Goal: Information Seeking & Learning: Check status

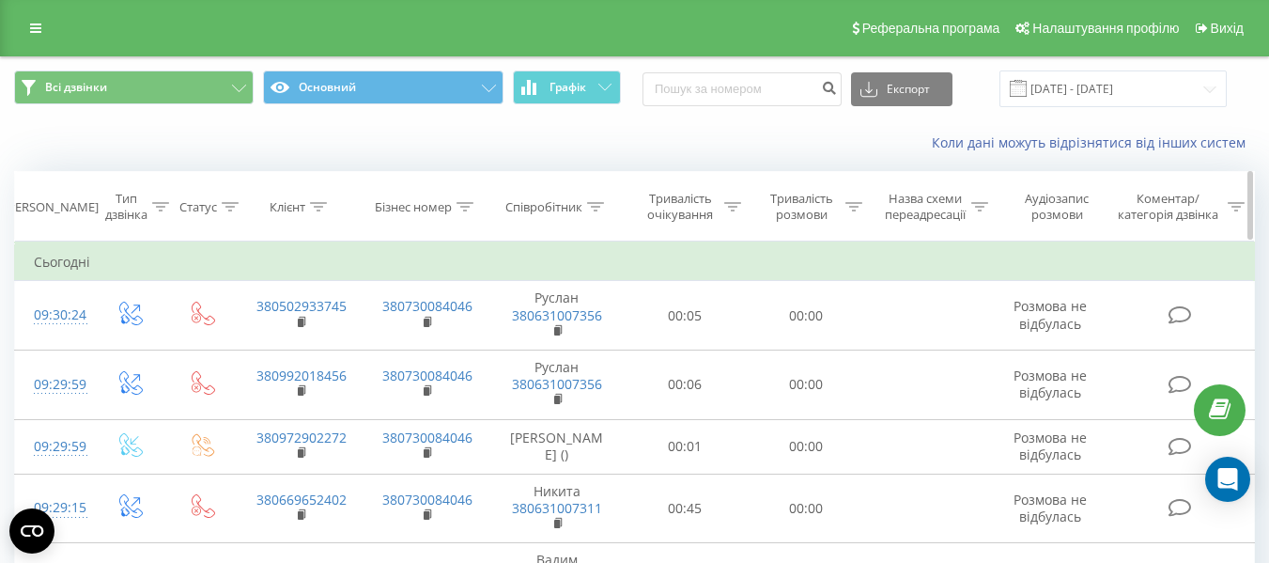
click at [313, 197] on th "Клієнт" at bounding box center [301, 206] width 126 height 69
click at [316, 206] on icon at bounding box center [318, 206] width 17 height 9
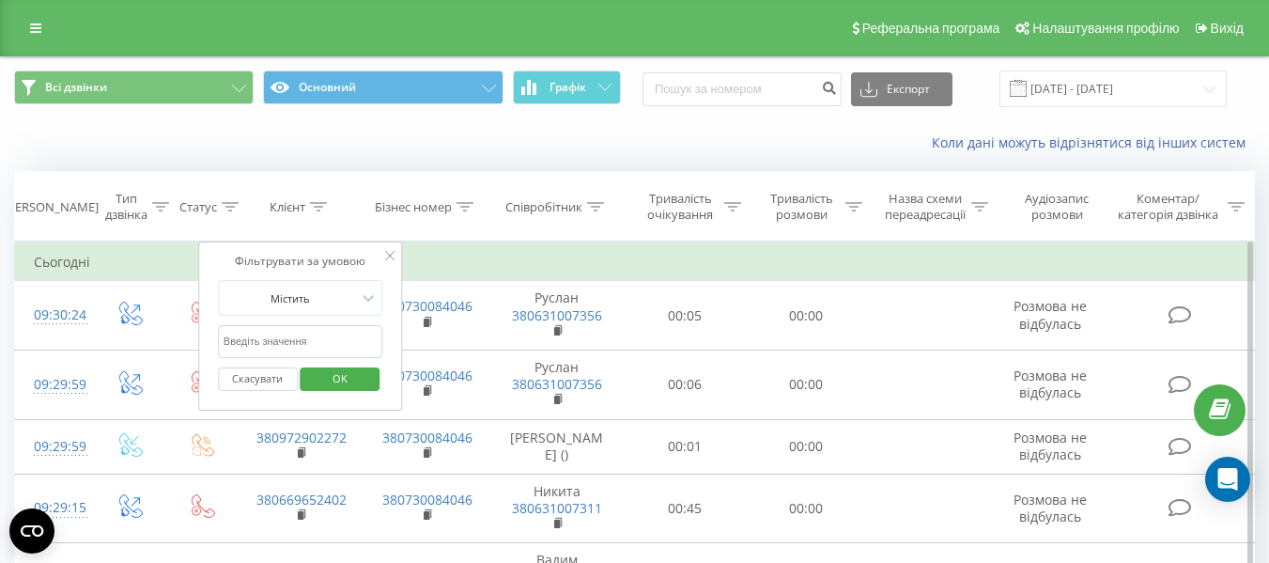
click at [308, 340] on input "text" at bounding box center [300, 341] width 165 height 33
paste input "988816188"
type input "380988816188"
click at [332, 375] on span "OK" at bounding box center [340, 377] width 53 height 29
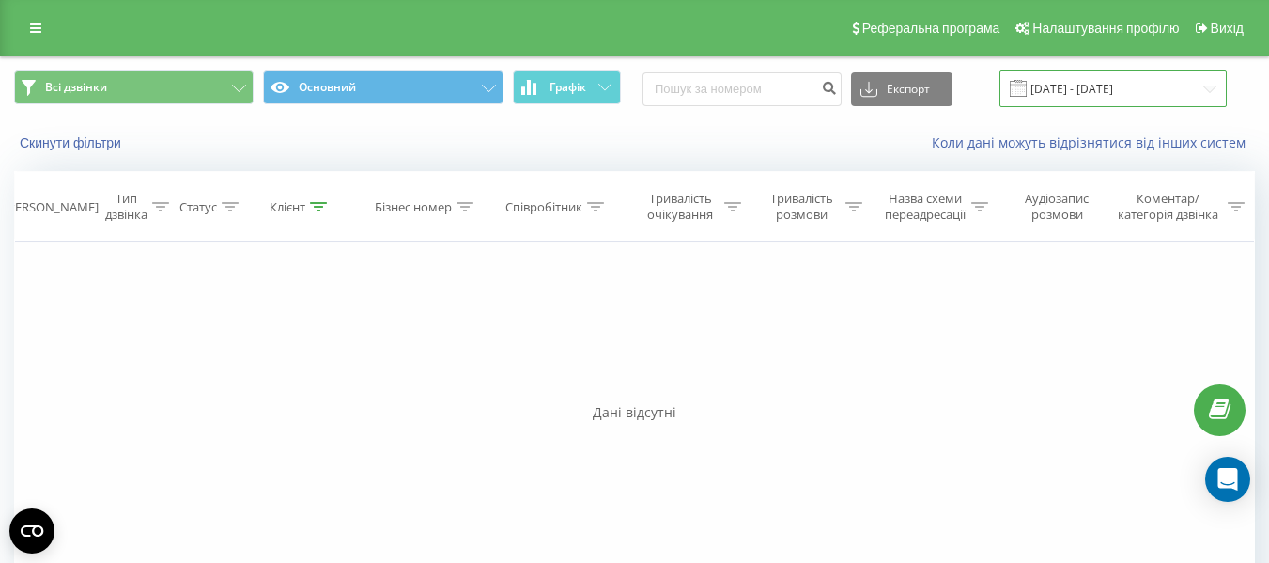
click at [1213, 88] on input "[DATE] - [DATE]" at bounding box center [1112, 88] width 227 height 37
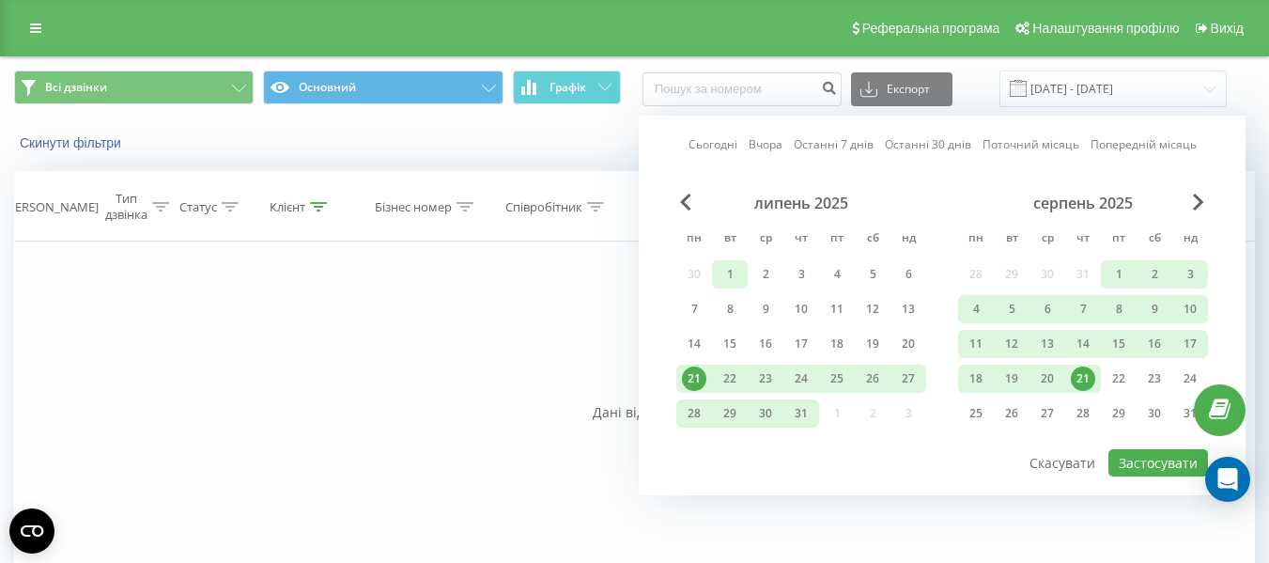
click at [744, 273] on div "1" at bounding box center [730, 274] width 36 height 28
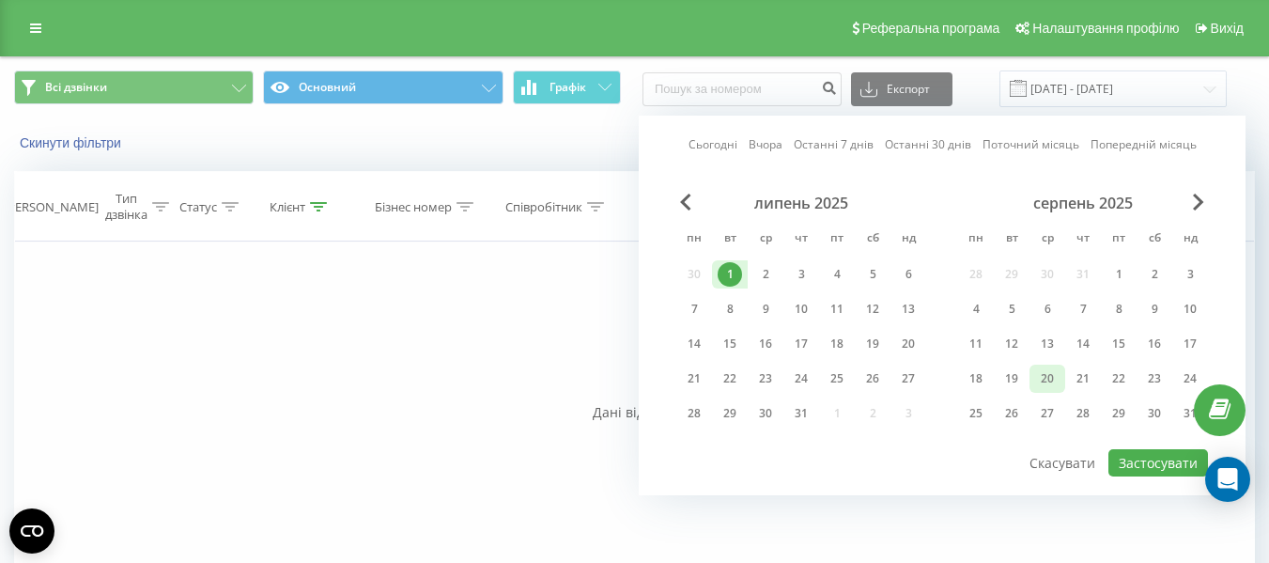
click at [1041, 378] on div "20" at bounding box center [1047, 378] width 24 height 24
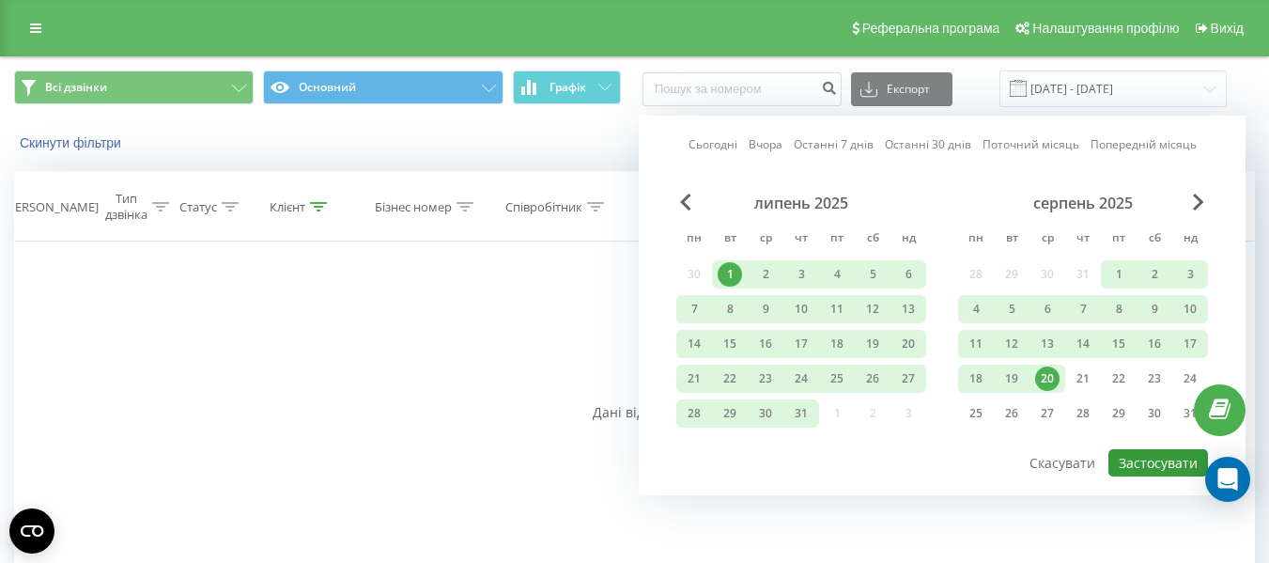
click at [1146, 462] on button "Застосувати" at bounding box center [1158, 462] width 100 height 27
type input "[DATE] - [DATE]"
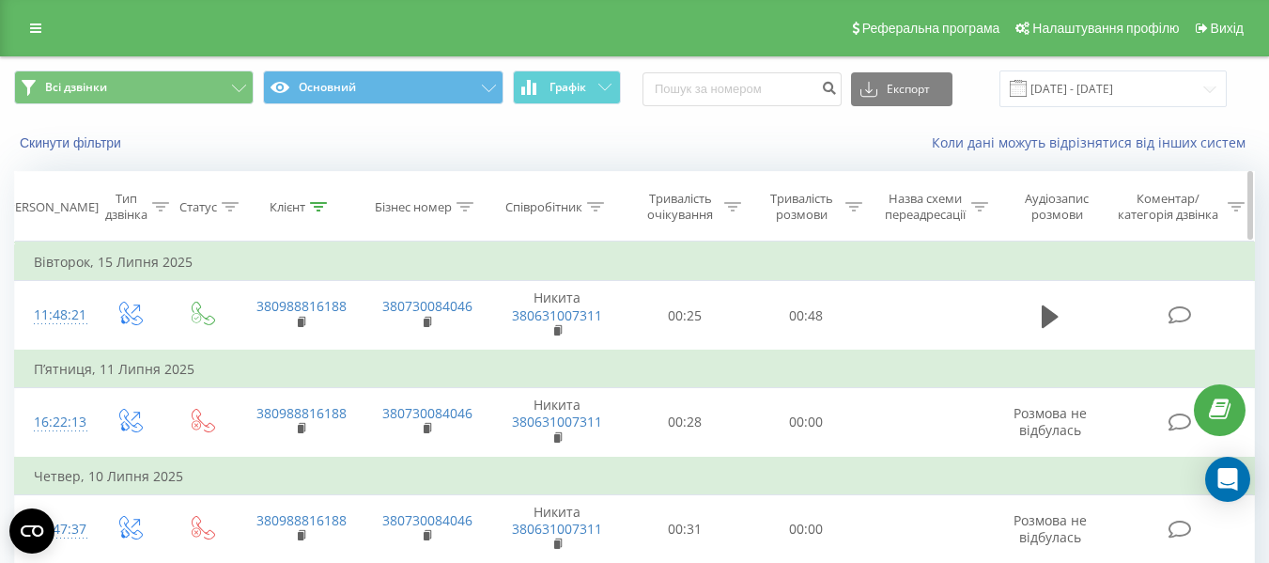
click at [327, 203] on icon at bounding box center [318, 206] width 17 height 9
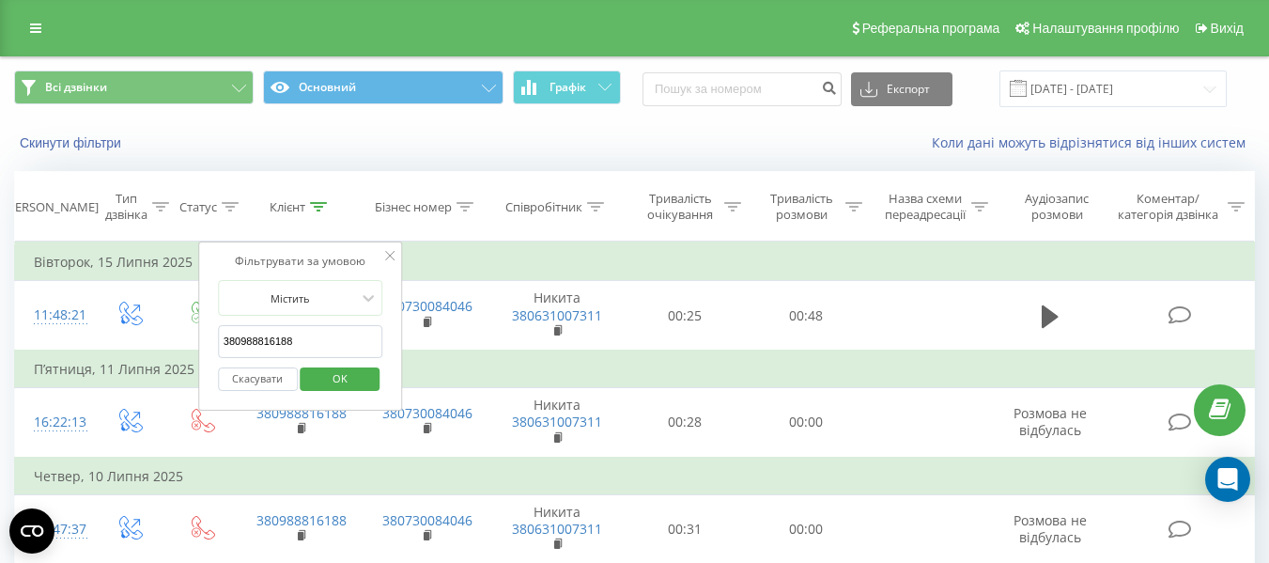
click at [333, 342] on input "380988816188" at bounding box center [300, 341] width 165 height 33
paste input "678672543"
click at [353, 373] on span "OK" at bounding box center [340, 377] width 53 height 29
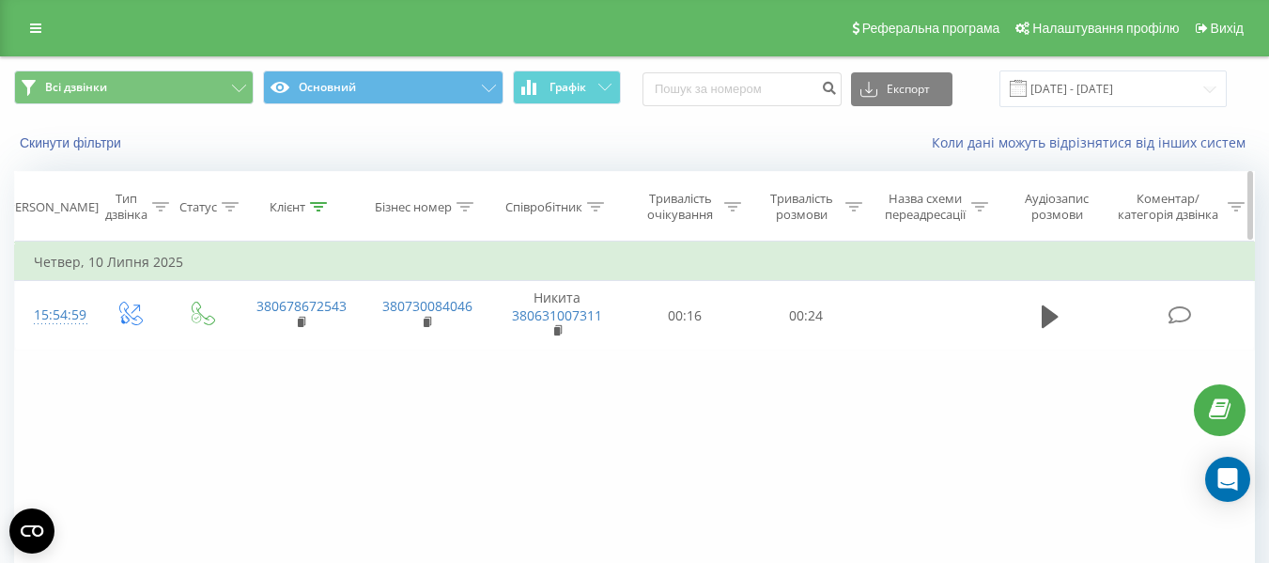
click at [319, 212] on div at bounding box center [318, 207] width 17 height 16
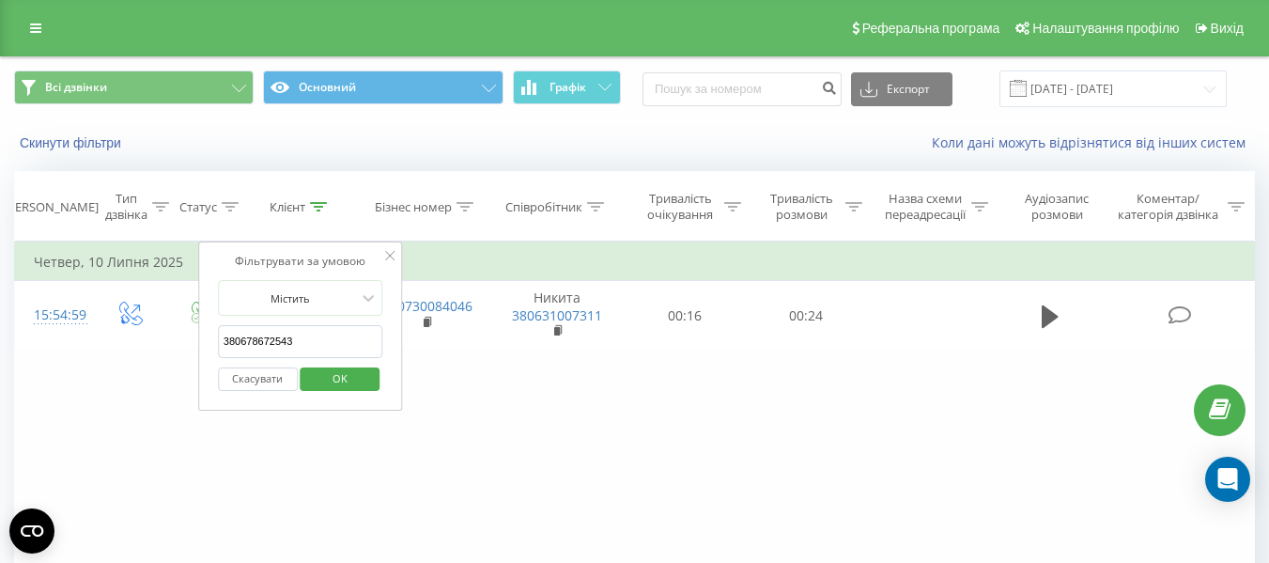
click at [338, 329] on input "380678672543" at bounding box center [300, 341] width 165 height 33
paste input "976528693"
click at [343, 378] on span "OK" at bounding box center [340, 377] width 53 height 29
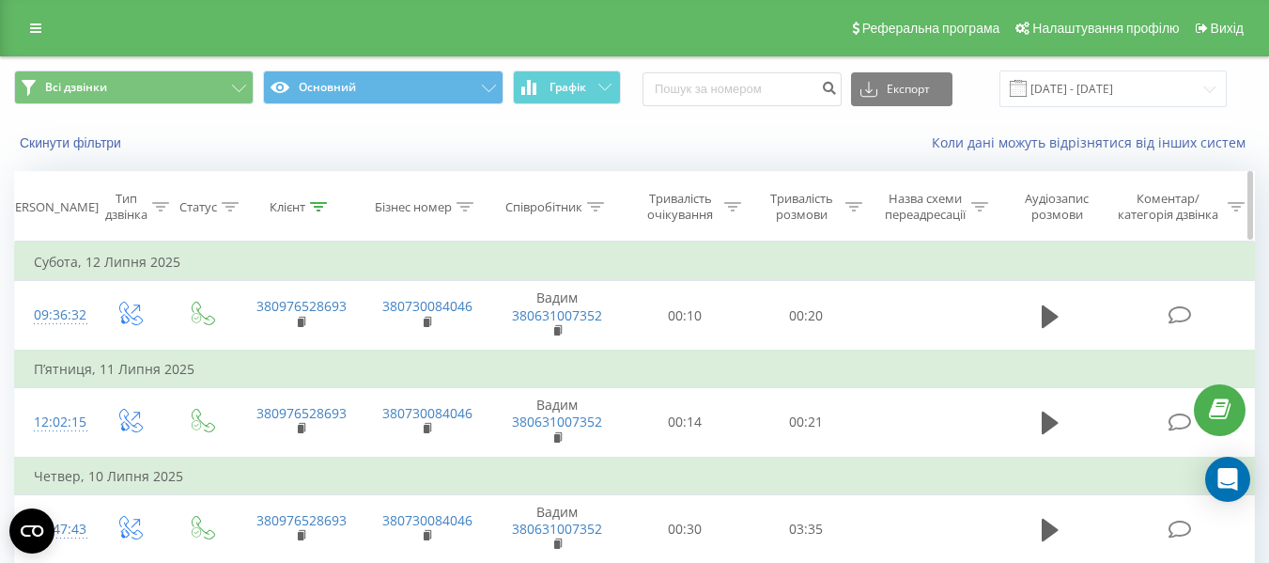
click at [331, 210] on div "Клієнт" at bounding box center [301, 207] width 126 height 16
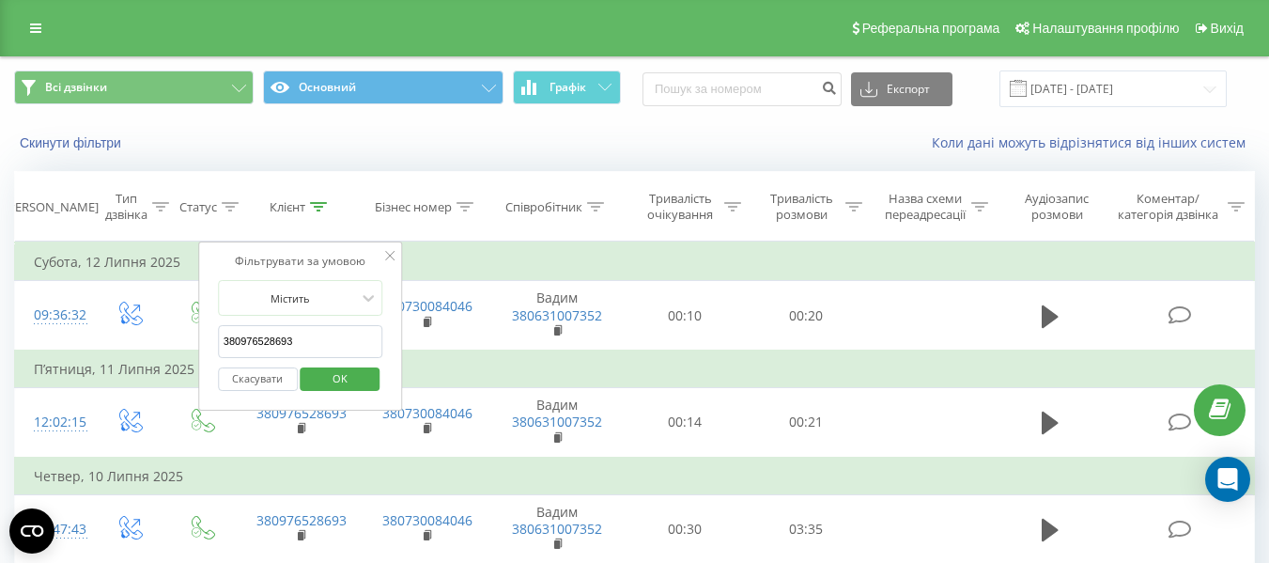
click at [339, 337] on input "380976528693" at bounding box center [300, 341] width 165 height 33
paste input "980640147"
click at [334, 384] on span "OK" at bounding box center [340, 377] width 53 height 29
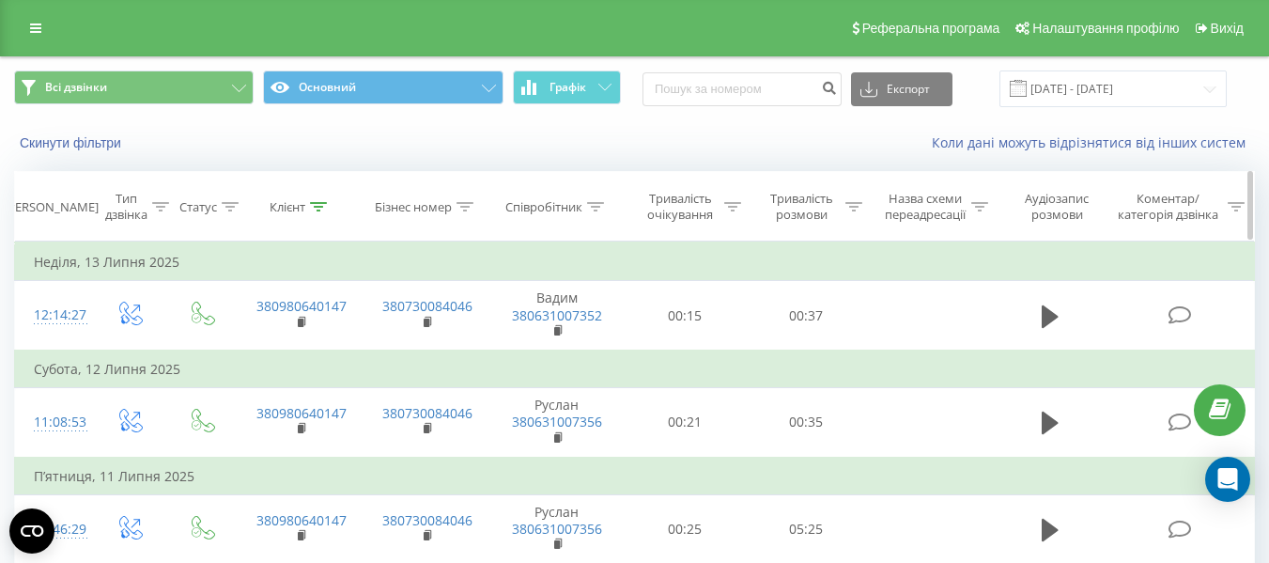
click at [319, 203] on icon at bounding box center [318, 206] width 17 height 9
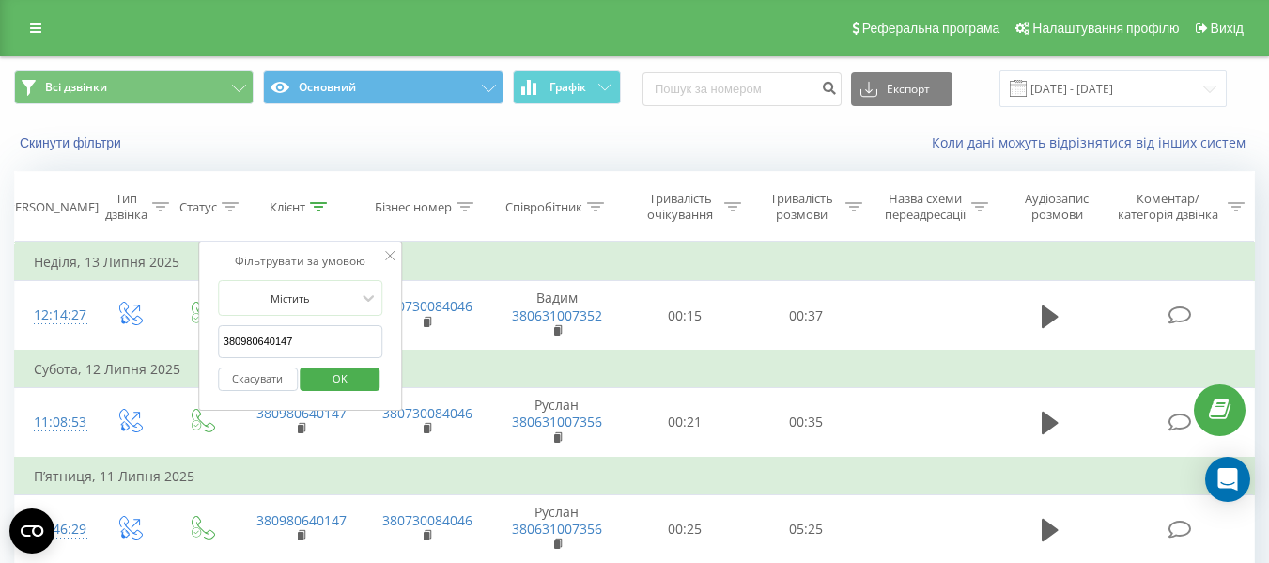
click at [305, 333] on input "380980640147" at bounding box center [300, 341] width 165 height 33
paste input "993328584"
click at [344, 380] on span "OK" at bounding box center [340, 377] width 53 height 29
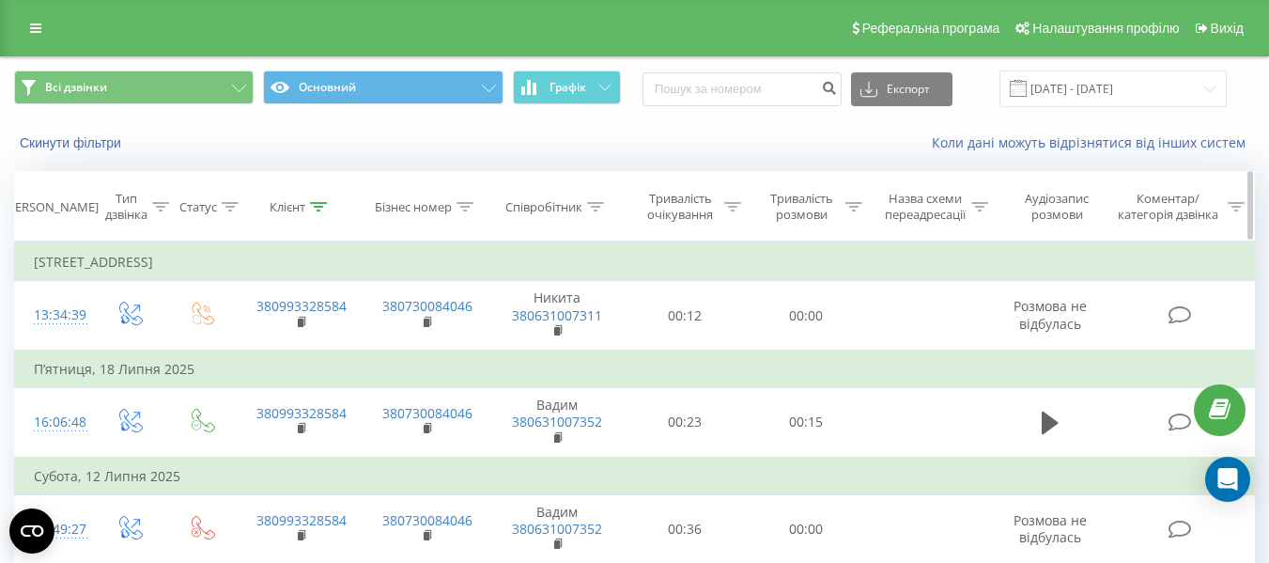
click at [325, 209] on icon at bounding box center [318, 206] width 17 height 9
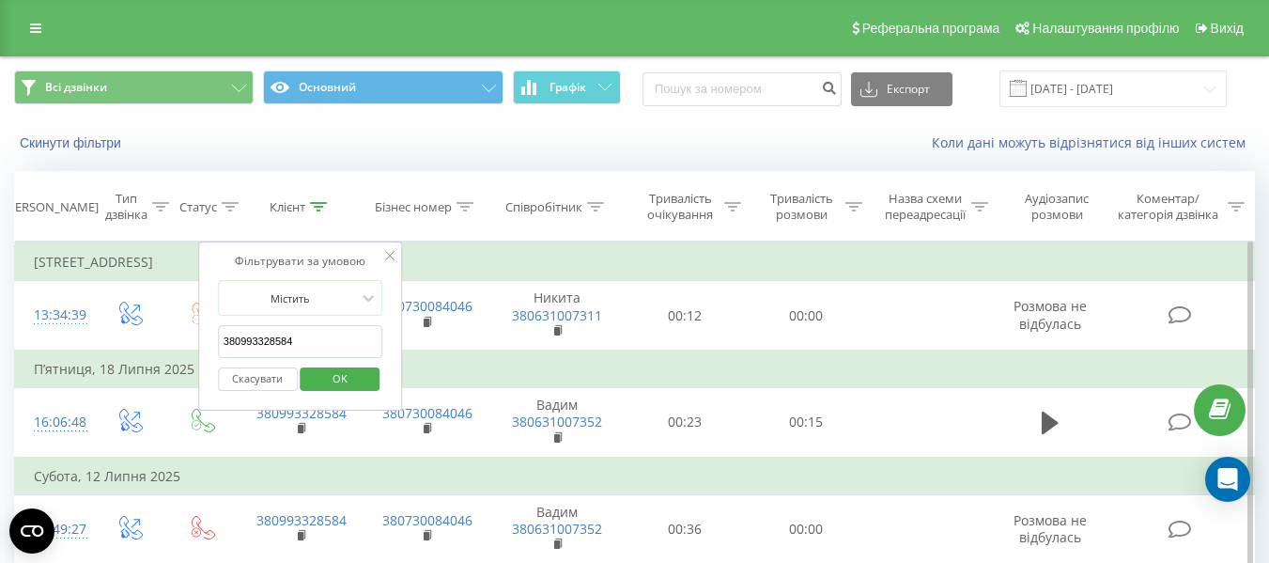
click at [354, 351] on input "380993328584" at bounding box center [300, 341] width 165 height 33
paste input "632892980"
click at [327, 363] on div "Скасувати OK" at bounding box center [300, 379] width 165 height 42
click at [331, 375] on span "OK" at bounding box center [340, 377] width 53 height 29
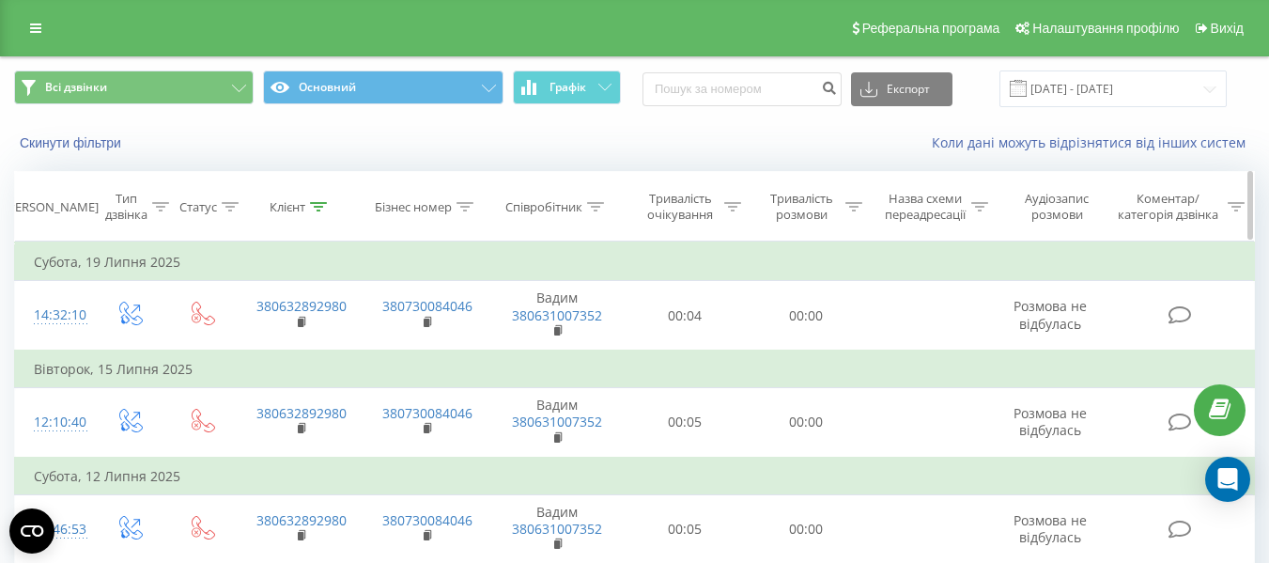
click at [326, 202] on icon at bounding box center [318, 206] width 17 height 9
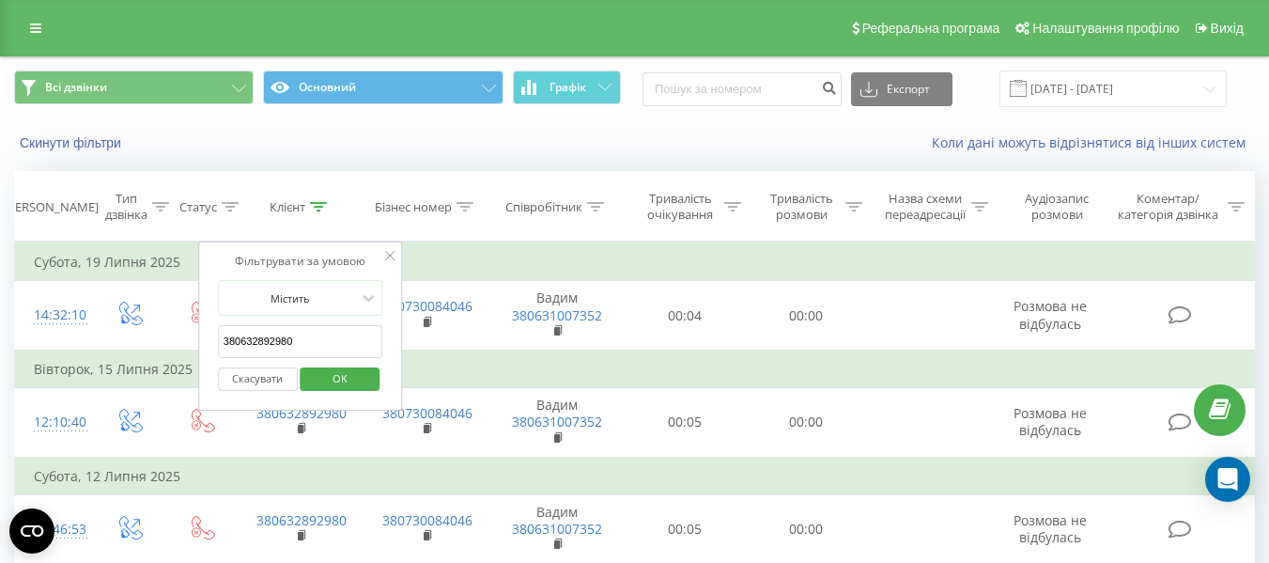
click at [316, 340] on input "380632892980" at bounding box center [300, 341] width 165 height 33
paste input "982487763"
click at [325, 390] on span "OK" at bounding box center [340, 377] width 53 height 29
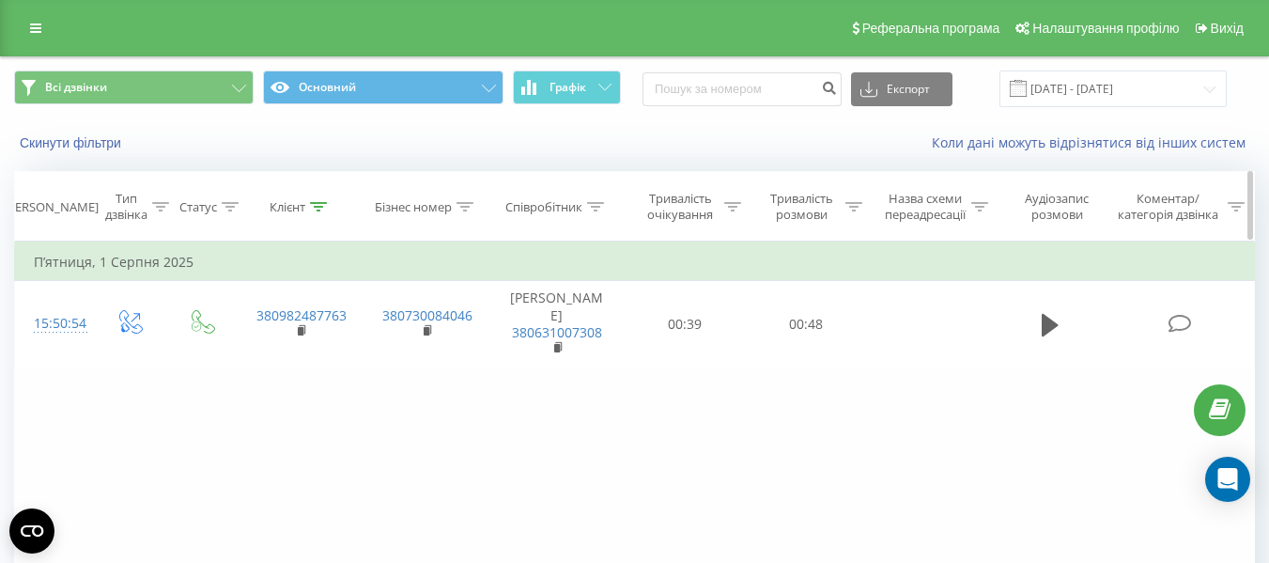
click at [324, 206] on icon at bounding box center [318, 206] width 17 height 9
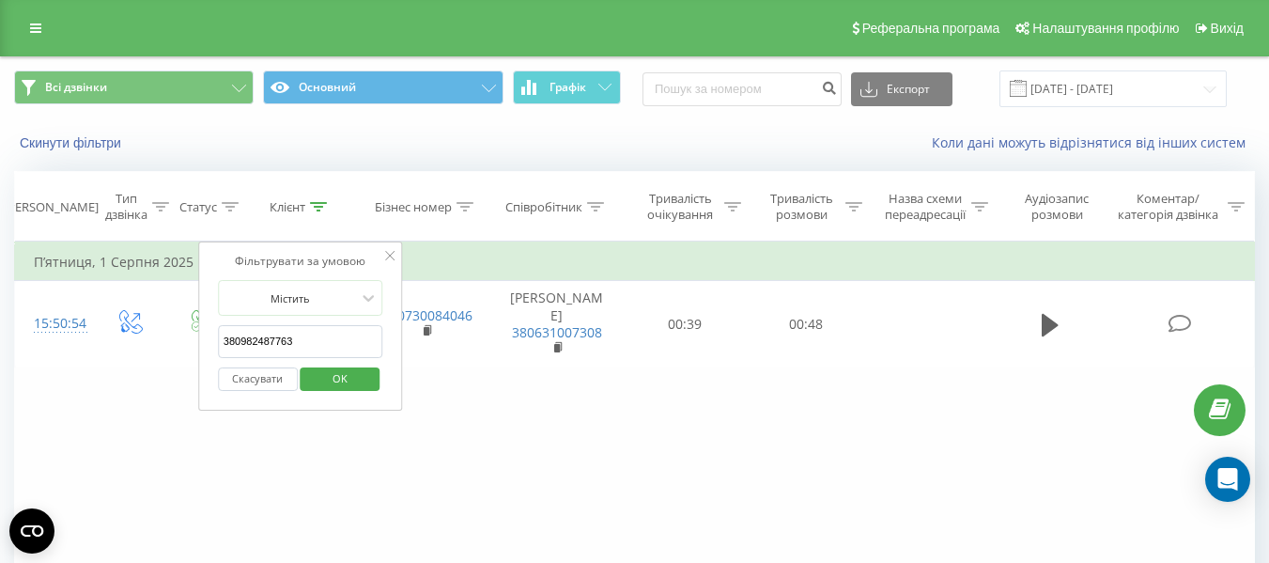
click at [316, 341] on input "380982487763" at bounding box center [300, 341] width 165 height 33
paste input "973160169"
click at [346, 378] on span "OK" at bounding box center [340, 377] width 53 height 29
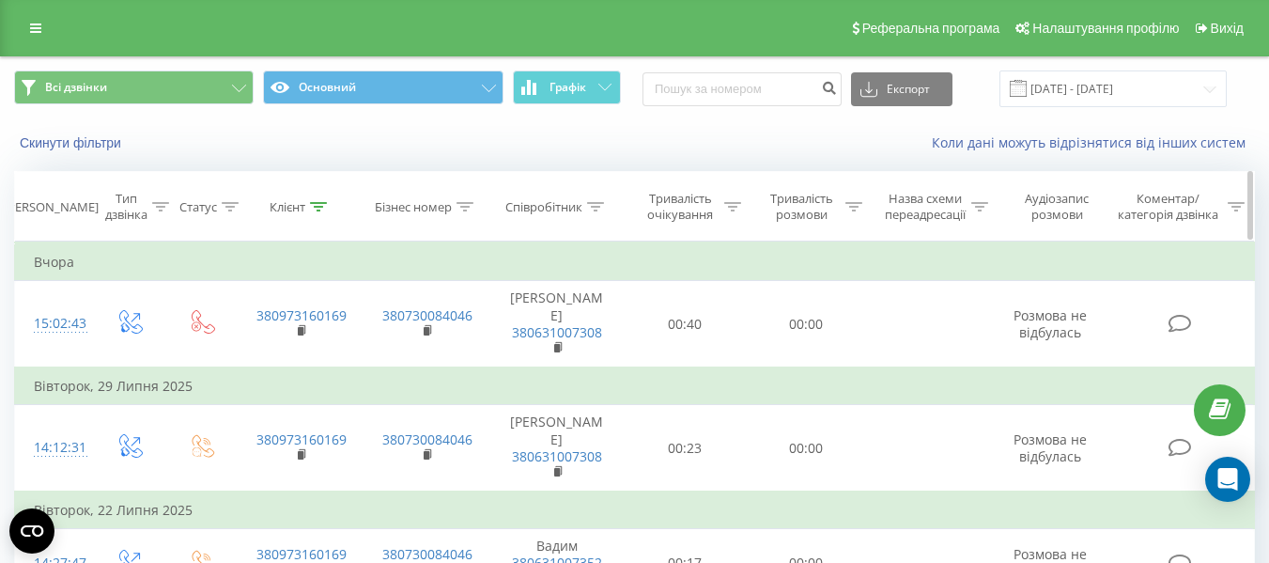
click at [309, 196] on th "Клієнт" at bounding box center [301, 206] width 126 height 69
click at [307, 210] on div "Клієнт" at bounding box center [298, 207] width 57 height 16
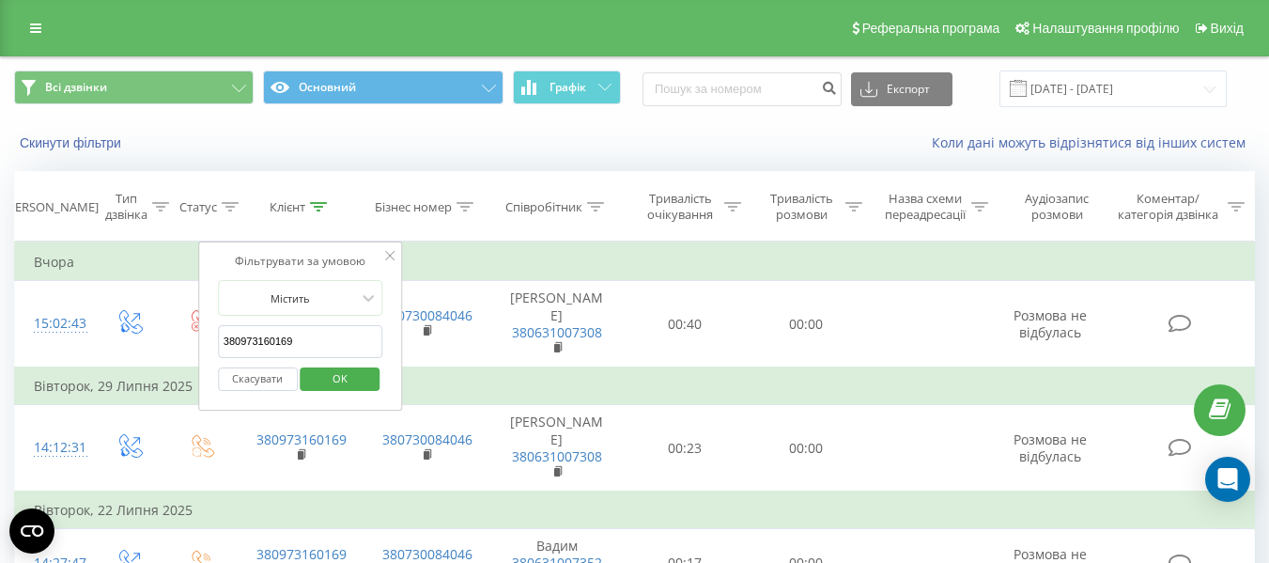
click at [317, 332] on input "380973160169" at bounding box center [300, 341] width 165 height 33
paste input "673030586"
click at [348, 378] on span "OK" at bounding box center [340, 377] width 53 height 29
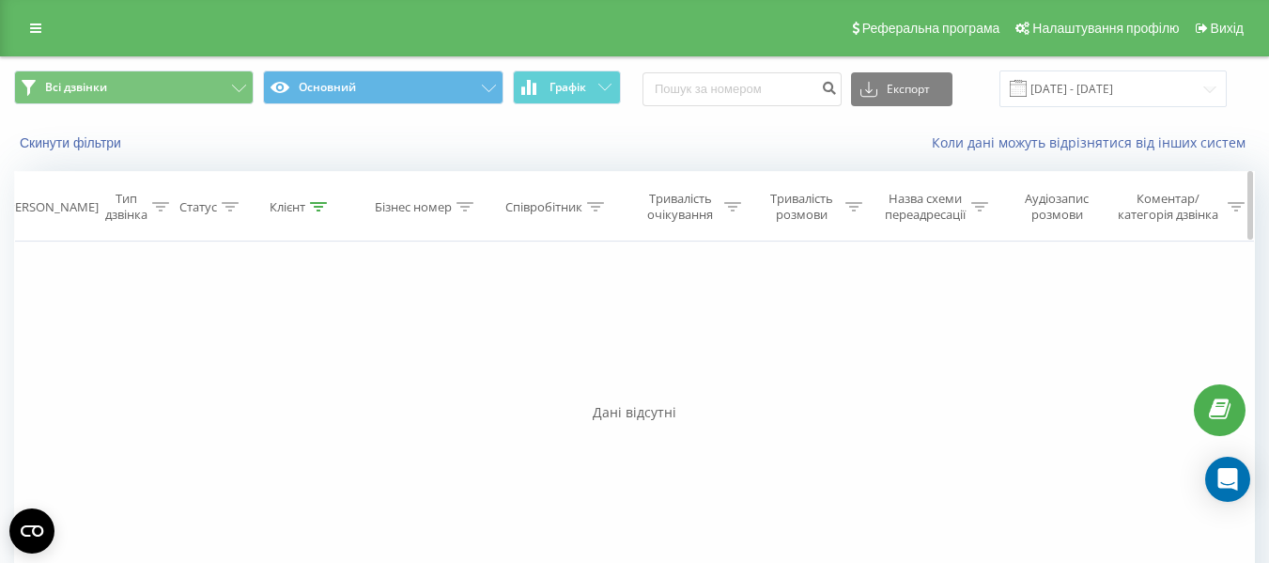
click at [320, 210] on icon at bounding box center [318, 206] width 17 height 9
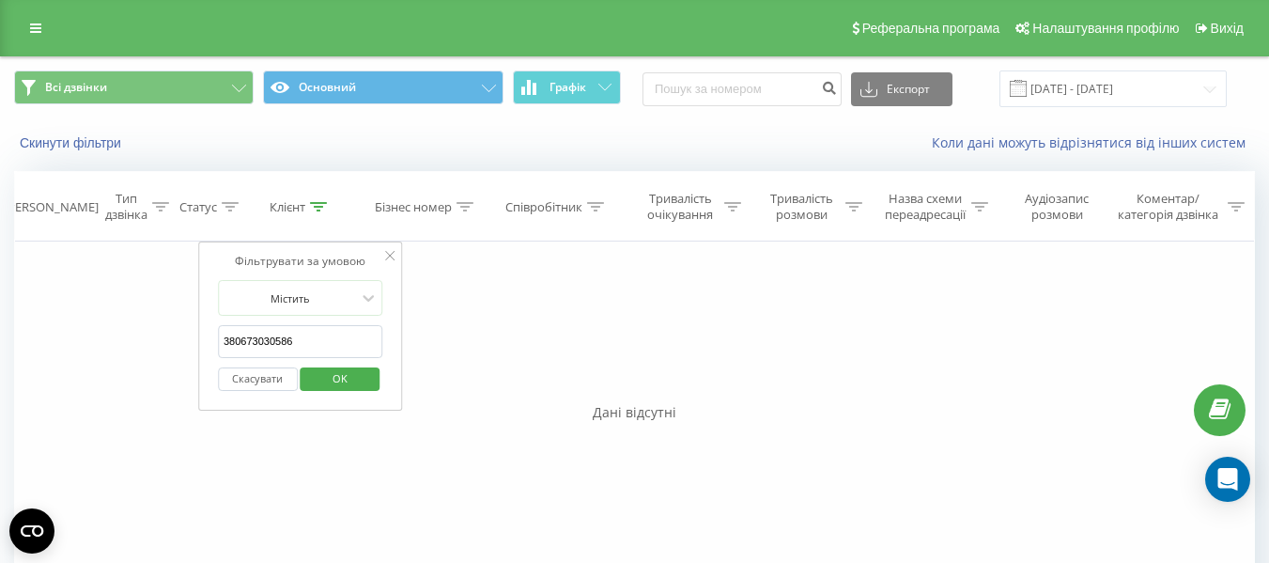
click at [333, 336] on input "380673030586" at bounding box center [300, 341] width 165 height 33
paste input "969362335"
click at [351, 378] on span "OK" at bounding box center [340, 377] width 53 height 29
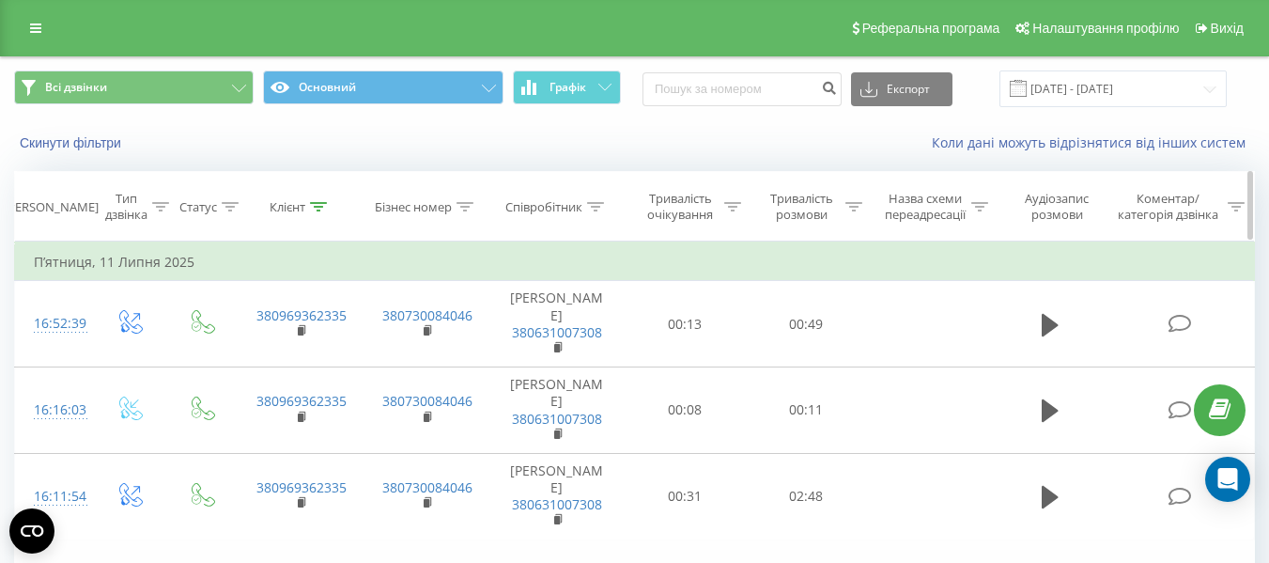
drag, startPoint x: 309, startPoint y: 198, endPoint x: 327, endPoint y: 207, distance: 19.7
click at [309, 199] on div "Клієнт" at bounding box center [298, 207] width 57 height 16
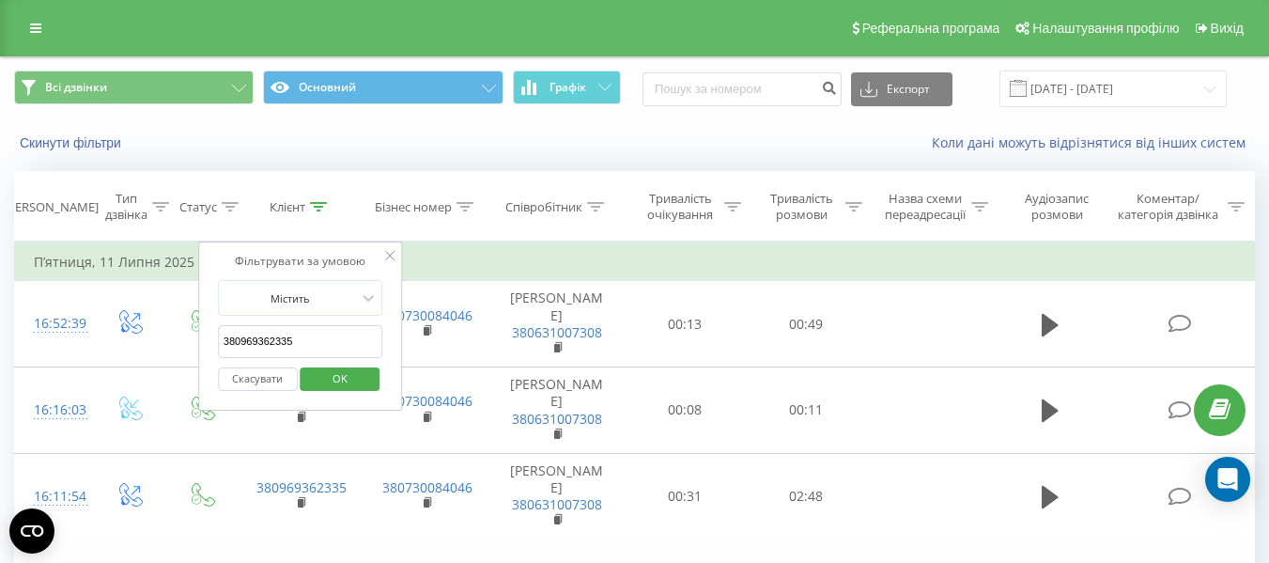
click at [311, 349] on input "380969362335" at bounding box center [300, 341] width 165 height 33
paste input "664755003"
click at [359, 370] on span "OK" at bounding box center [340, 377] width 53 height 29
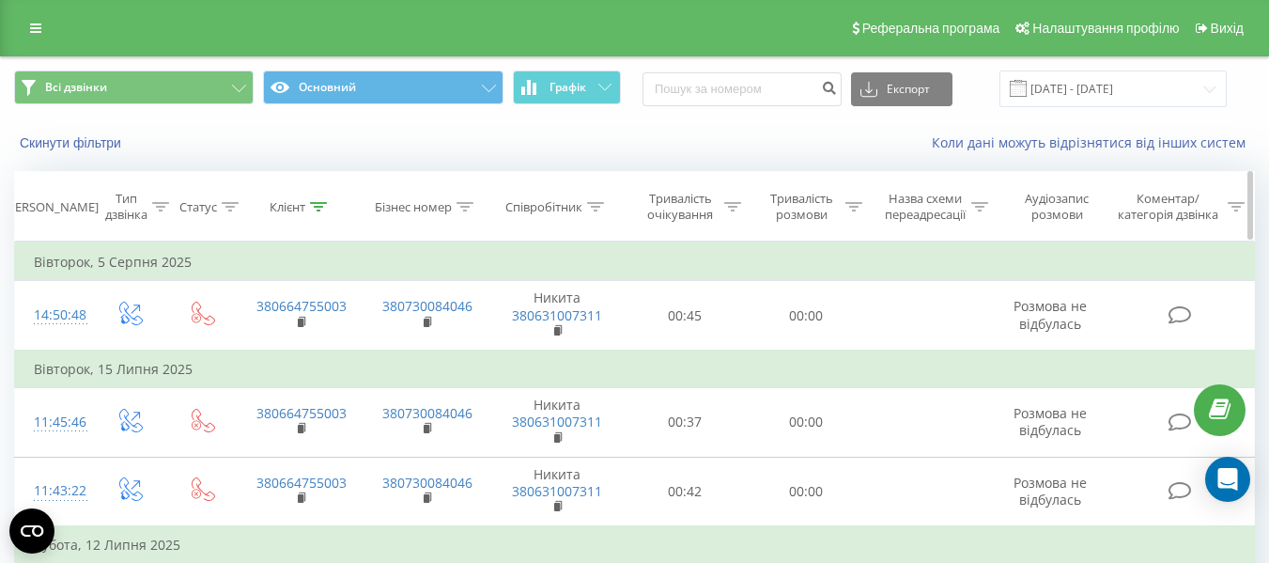
click at [310, 208] on icon at bounding box center [318, 206] width 17 height 9
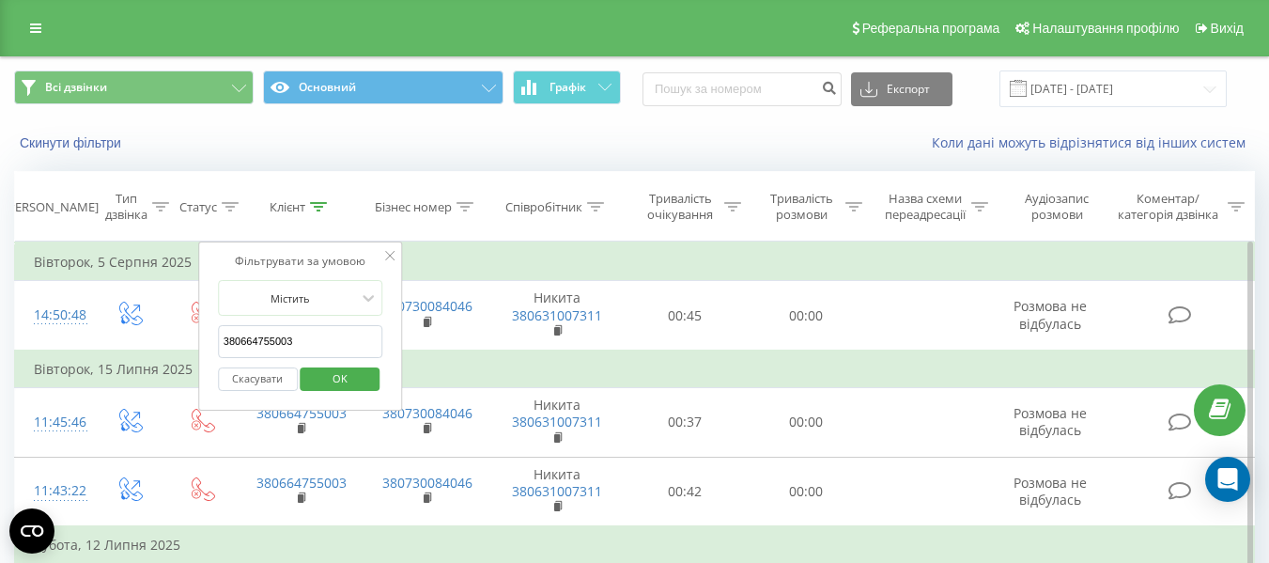
click at [332, 344] on input "380664755003" at bounding box center [300, 341] width 165 height 33
paste input "994221190"
click at [342, 385] on span "OK" at bounding box center [340, 377] width 53 height 29
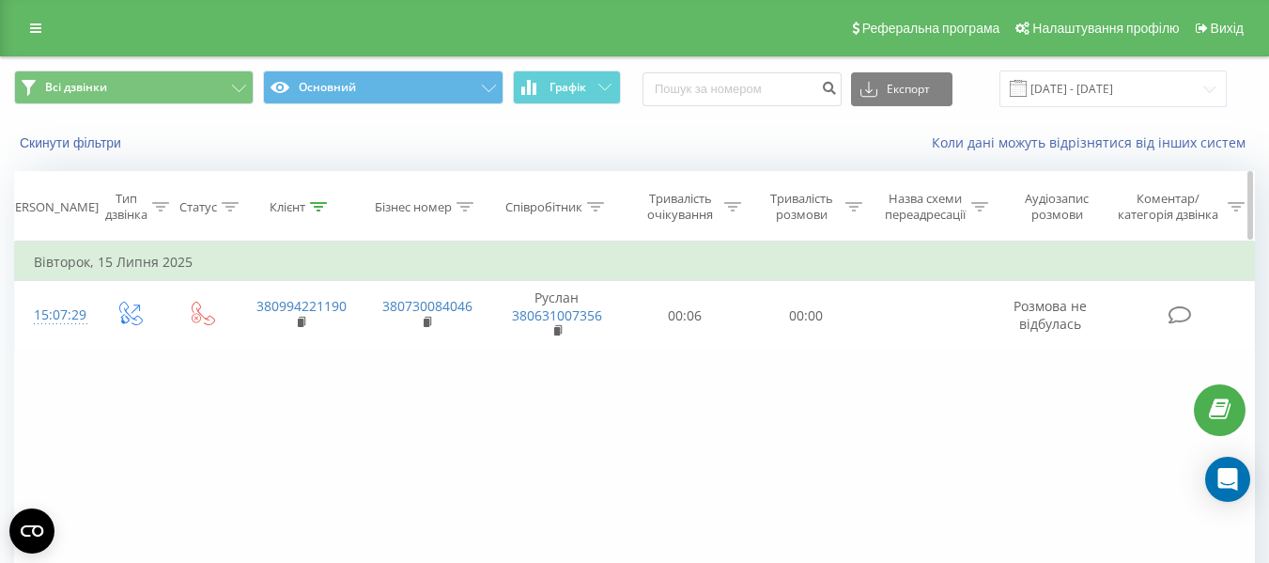
click at [316, 209] on icon at bounding box center [318, 206] width 17 height 9
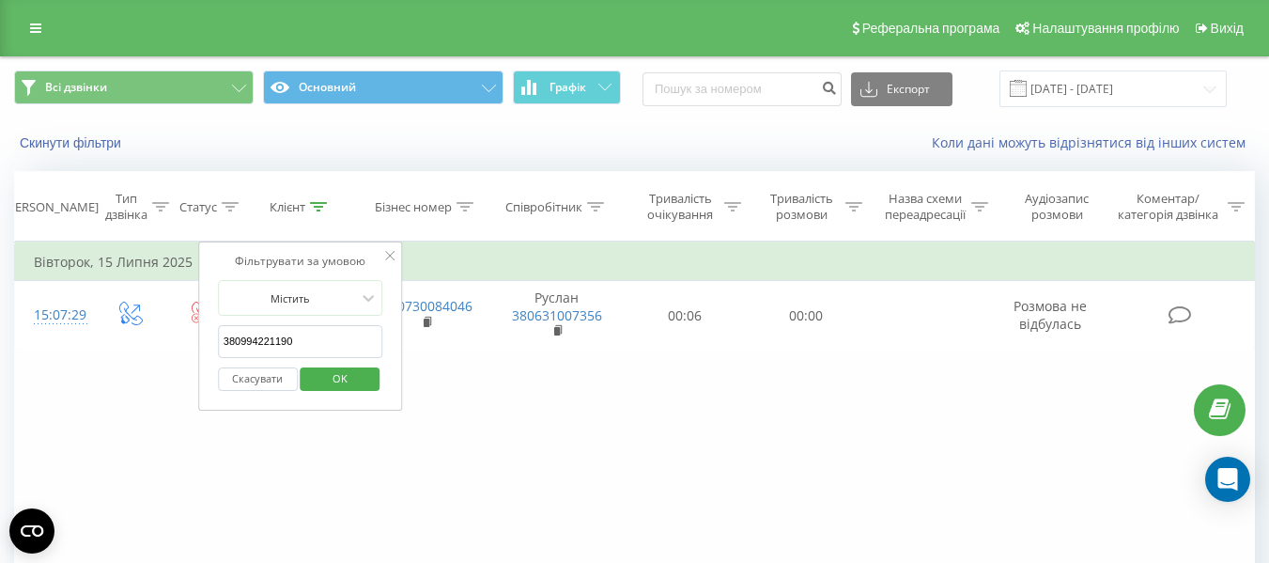
click at [327, 328] on input "380994221190" at bounding box center [300, 341] width 165 height 33
paste input "972200910"
click at [329, 371] on span "OK" at bounding box center [340, 377] width 53 height 29
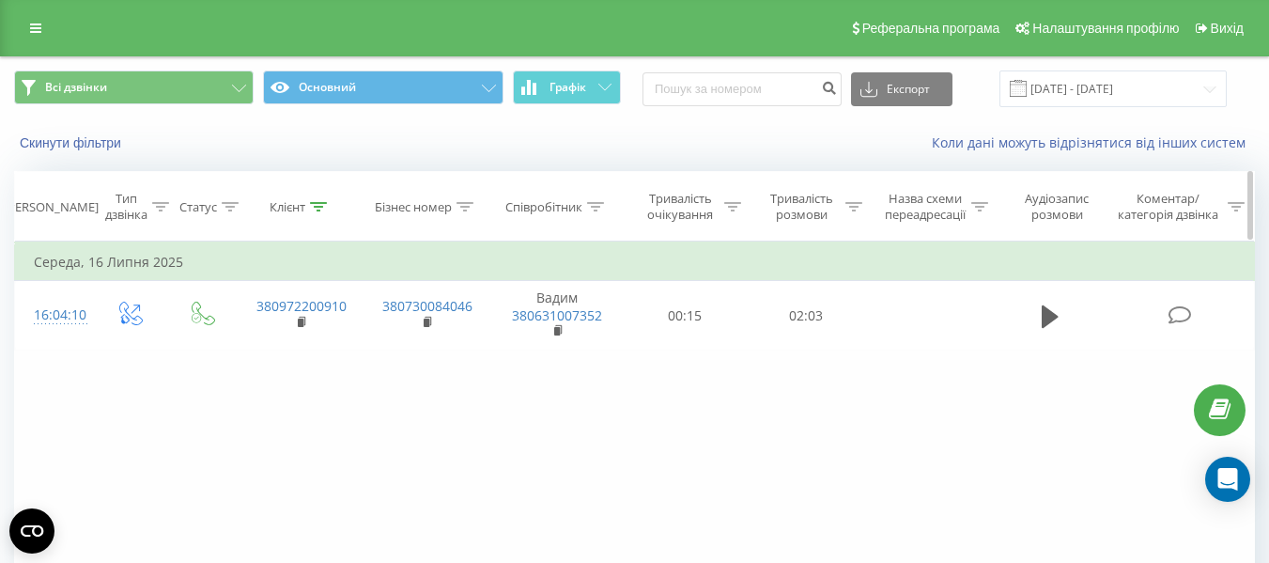
click at [323, 210] on icon at bounding box center [318, 206] width 17 height 9
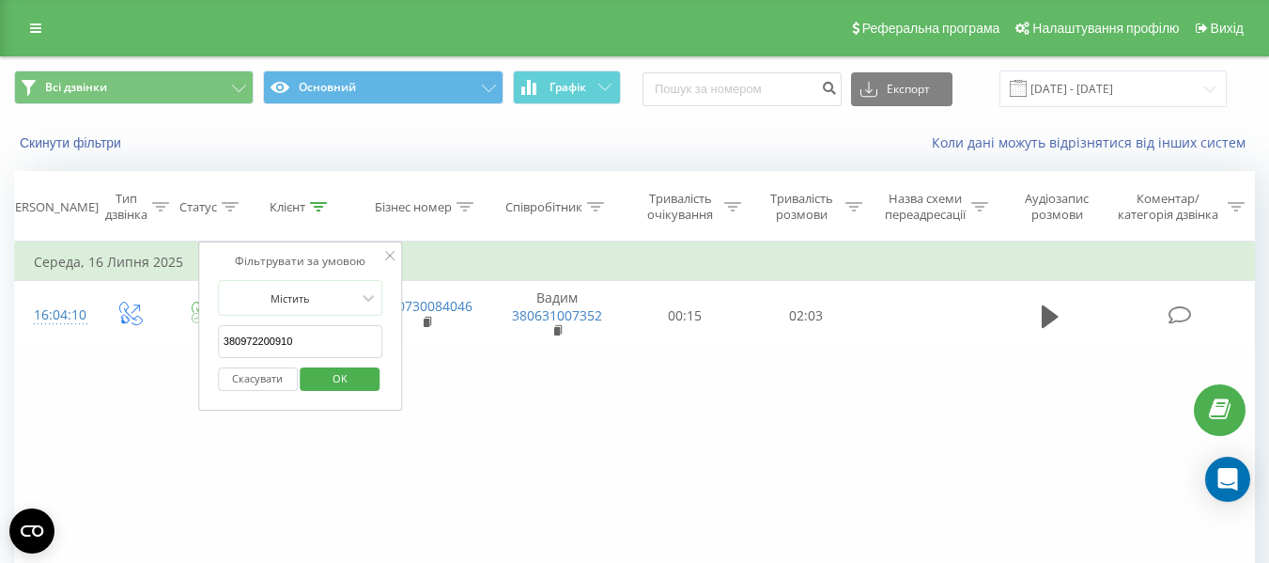
click at [330, 348] on input "380972200910" at bounding box center [300, 341] width 165 height 33
paste input "671789631"
click at [341, 374] on span "OK" at bounding box center [340, 377] width 53 height 29
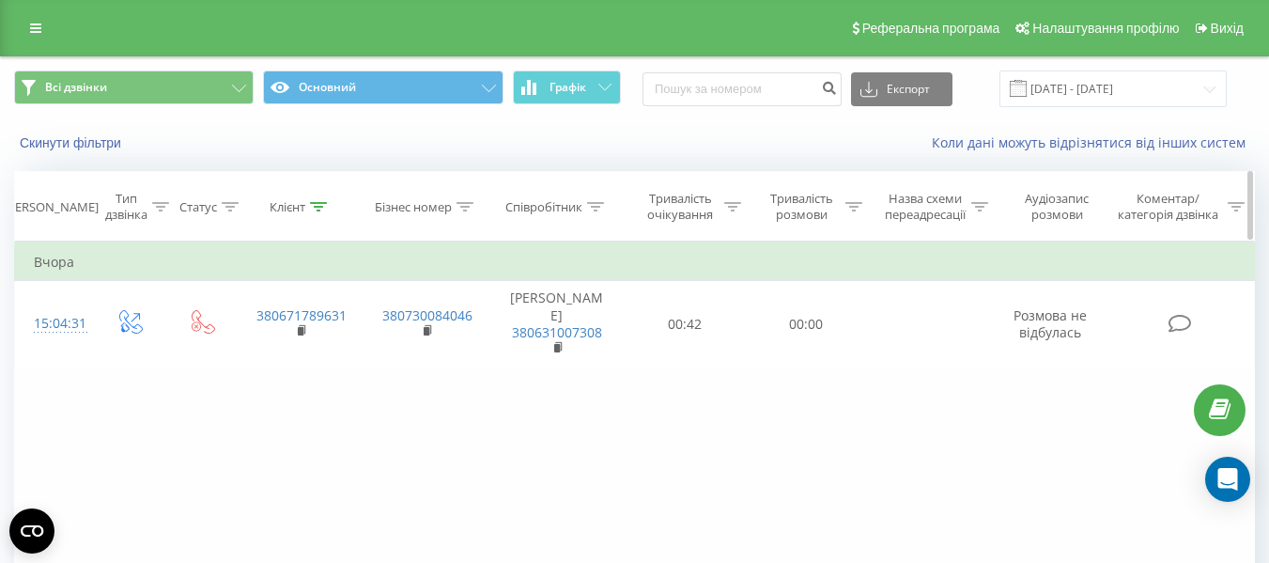
click at [323, 214] on div at bounding box center [318, 207] width 17 height 16
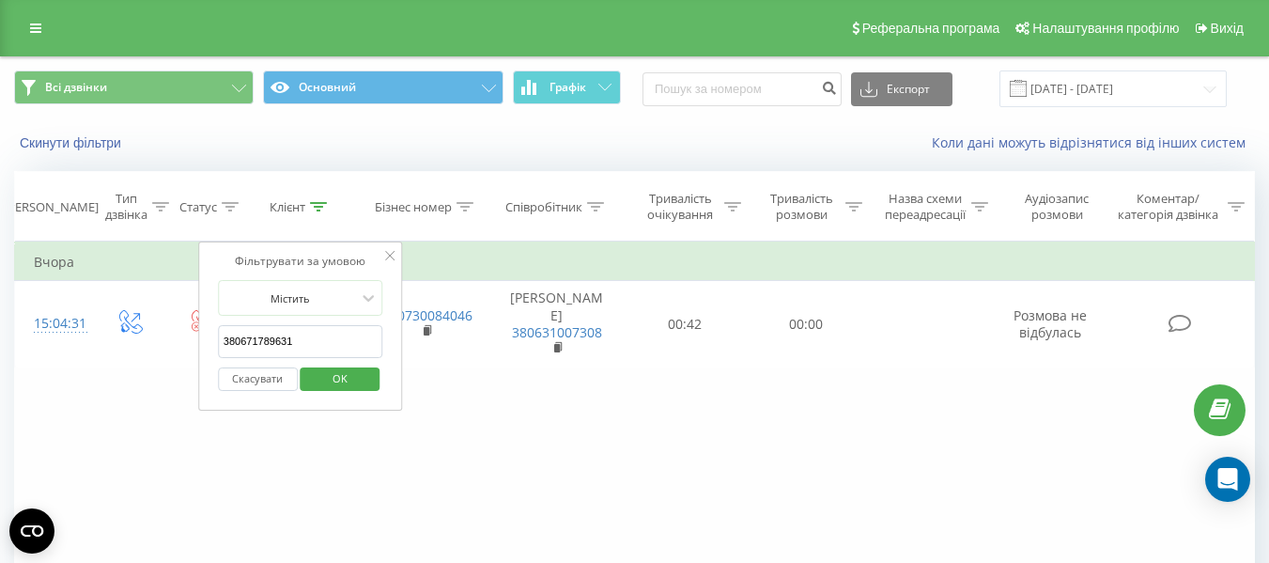
click at [302, 342] on input "380671789631" at bounding box center [300, 341] width 165 height 33
paste input "995037200"
click at [347, 378] on span "OK" at bounding box center [340, 377] width 53 height 29
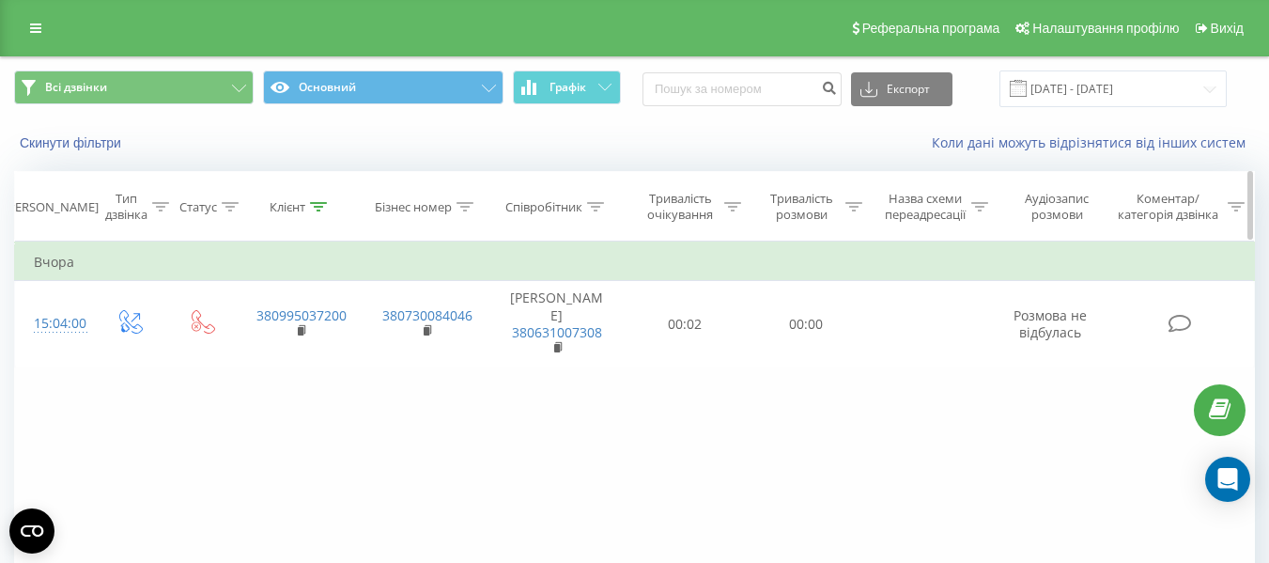
click at [316, 202] on icon at bounding box center [318, 206] width 17 height 9
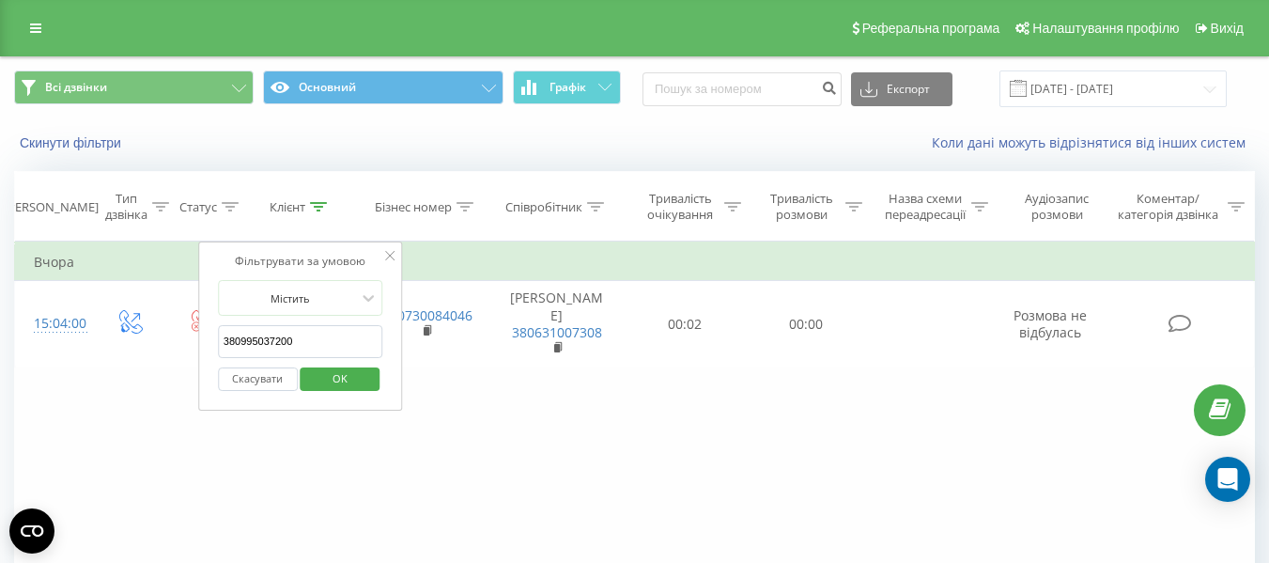
click at [313, 343] on input "380995037200" at bounding box center [300, 341] width 165 height 33
paste input "957236453"
click at [342, 375] on span "OK" at bounding box center [340, 377] width 53 height 29
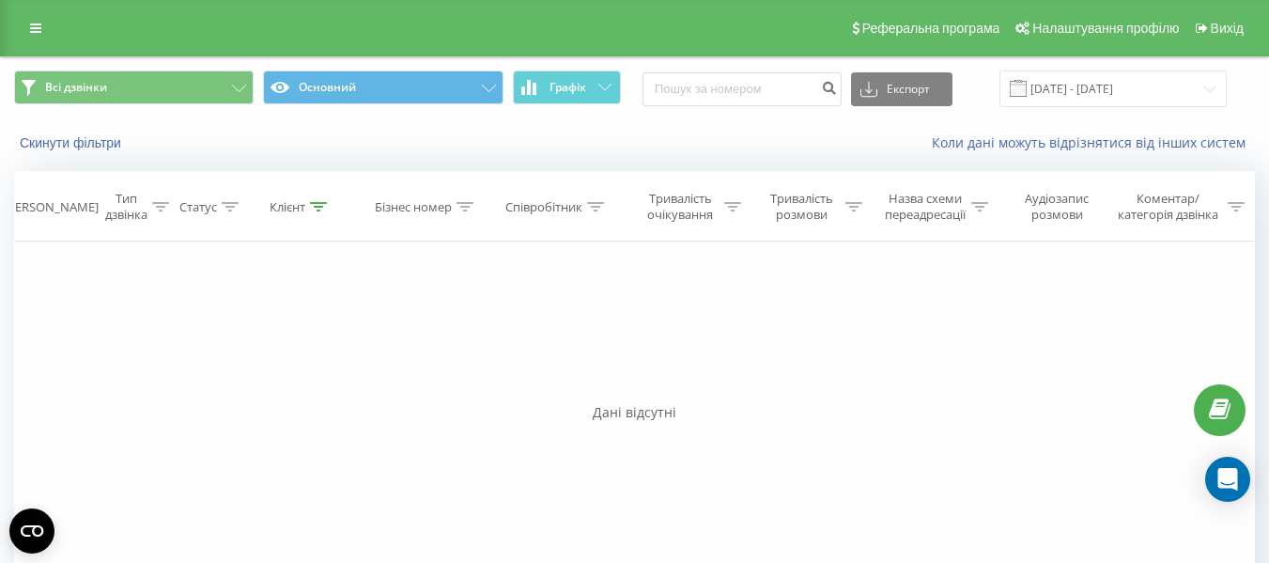
drag, startPoint x: 323, startPoint y: 208, endPoint x: 357, endPoint y: 323, distance: 119.5
click at [322, 208] on icon at bounding box center [318, 206] width 17 height 9
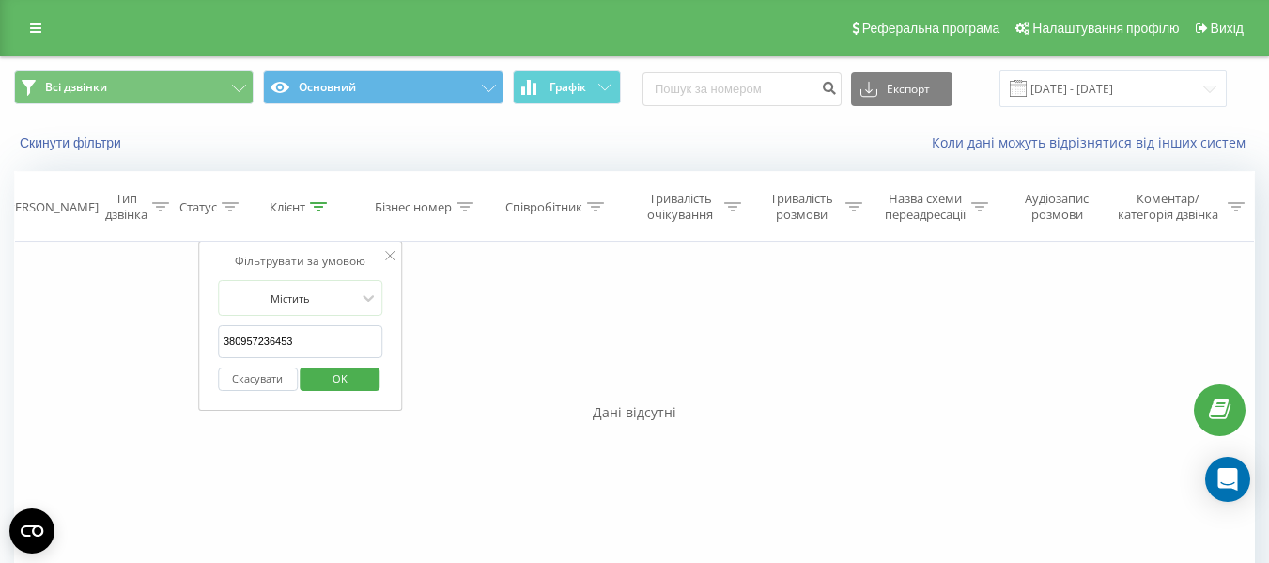
click at [312, 330] on input "380957236453" at bounding box center [300, 341] width 165 height 33
paste input "673988121"
click at [350, 373] on span "OK" at bounding box center [340, 377] width 53 height 29
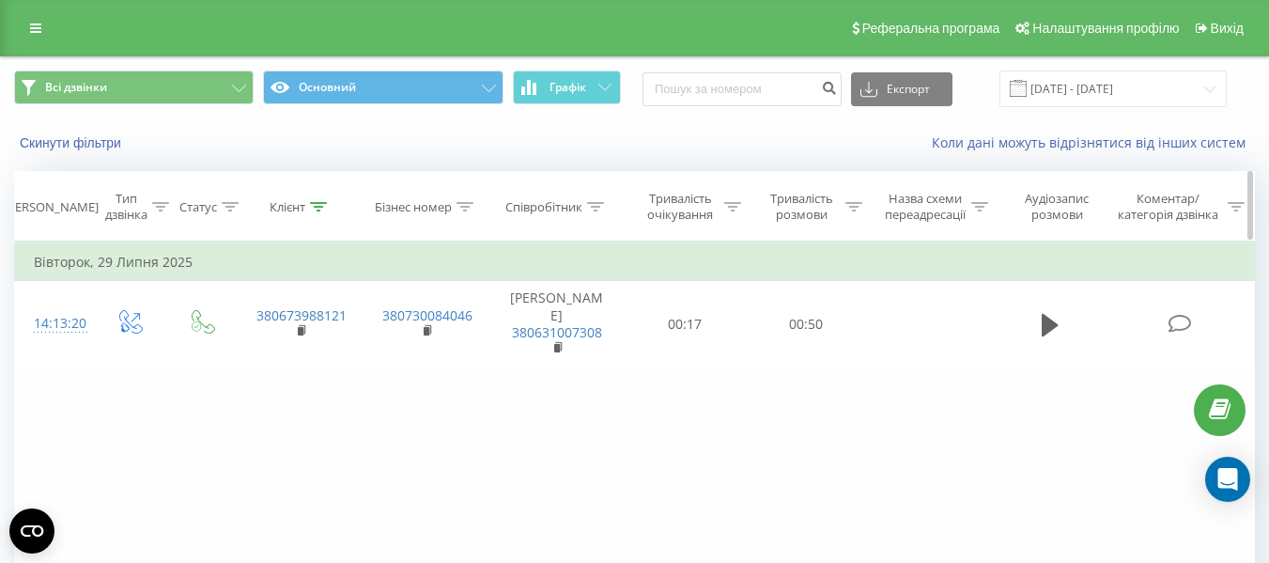
click at [327, 203] on icon at bounding box center [318, 206] width 17 height 9
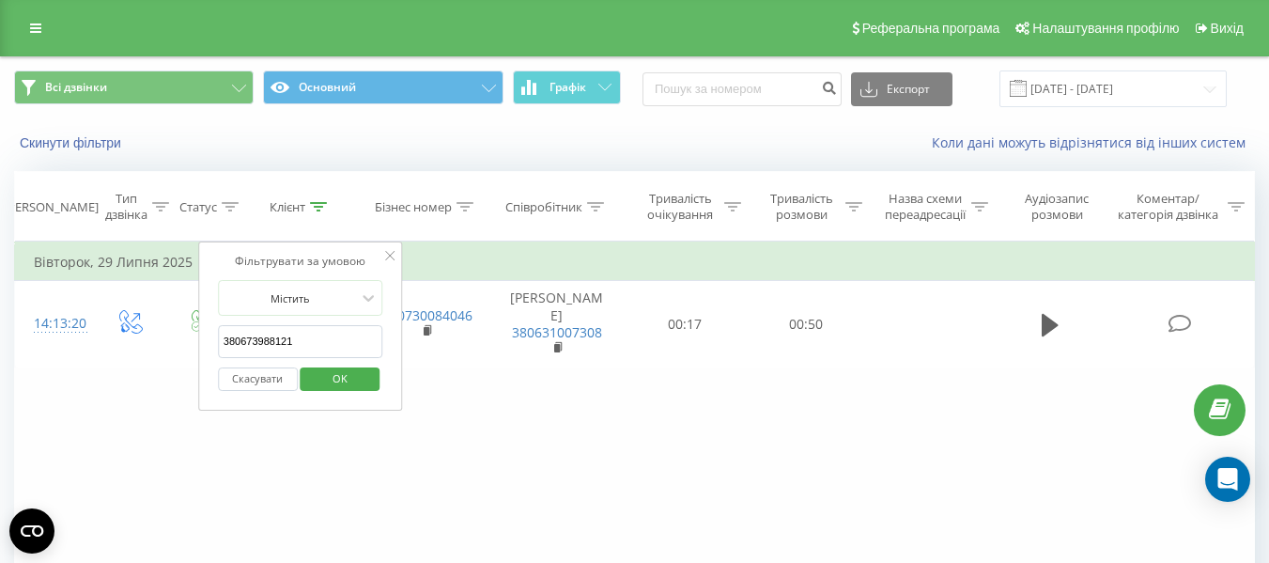
click at [329, 346] on input "380673988121" at bounding box center [300, 341] width 165 height 33
paste input "973160169"
click at [339, 384] on span "OK" at bounding box center [340, 377] width 53 height 29
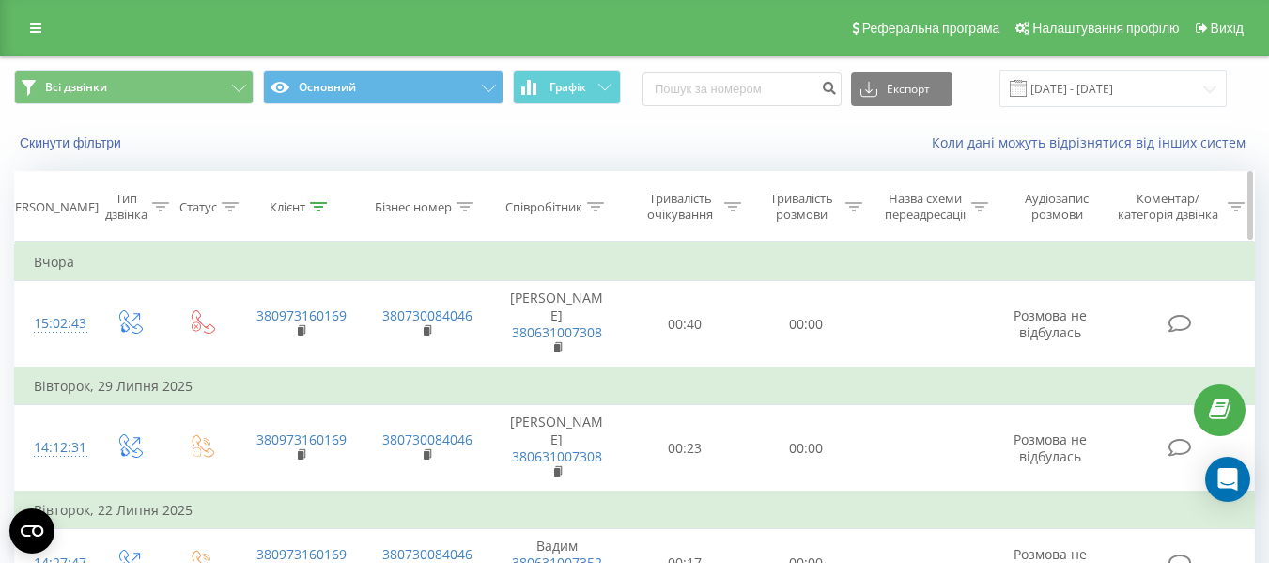
click at [314, 205] on icon at bounding box center [318, 206] width 17 height 9
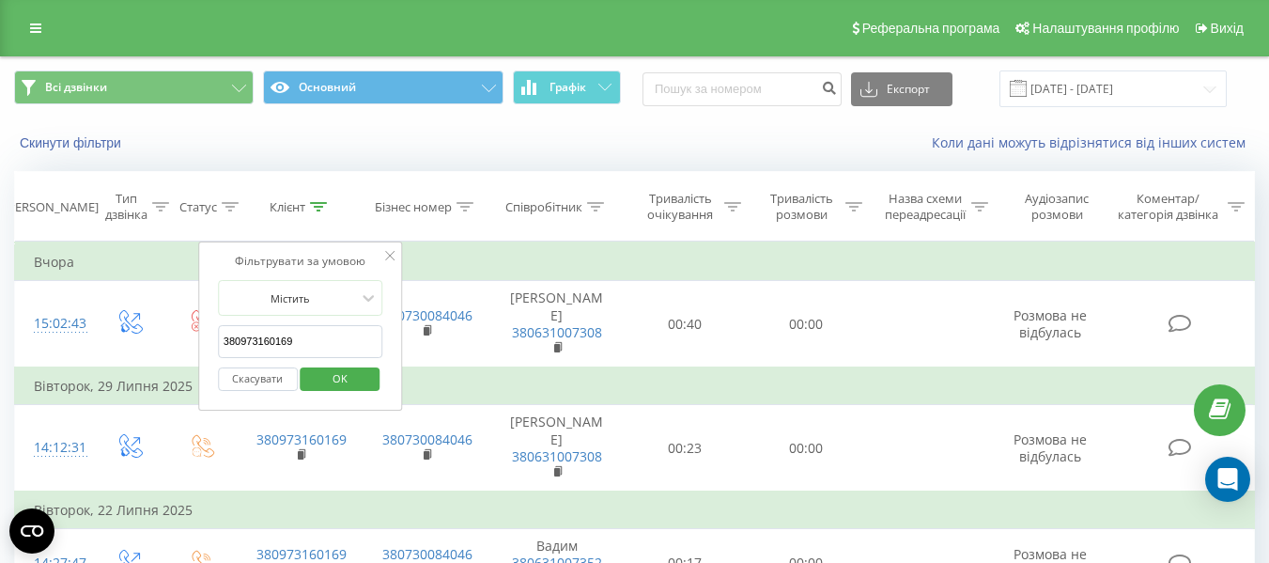
click at [362, 347] on input "380973160169" at bounding box center [300, 341] width 165 height 33
paste input "975084991"
click at [352, 378] on span "OK" at bounding box center [340, 377] width 53 height 29
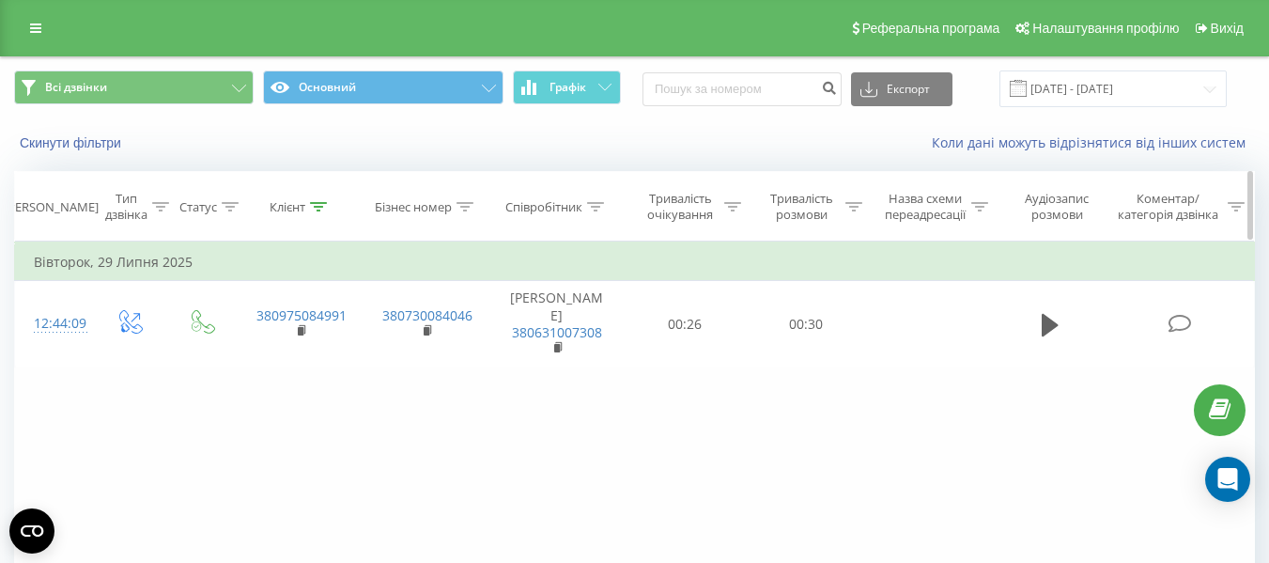
click at [306, 200] on div "Клієнт" at bounding box center [298, 207] width 57 height 16
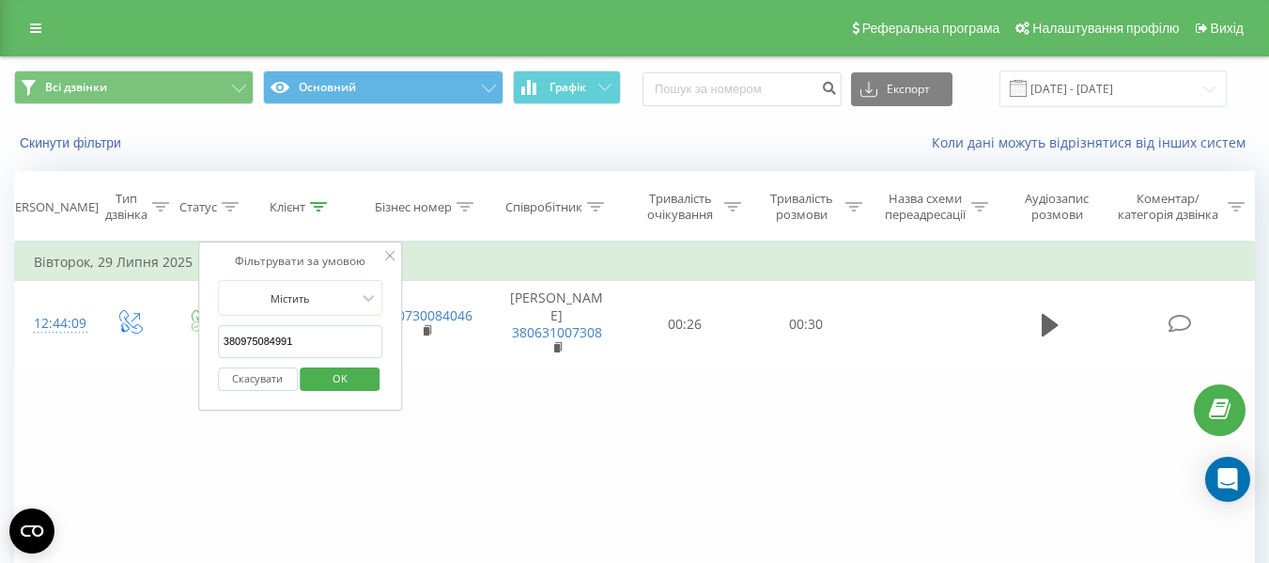
click at [326, 341] on input "380975084991" at bounding box center [300, 341] width 165 height 33
paste input "660903282"
click at [360, 380] on span "OK" at bounding box center [340, 377] width 53 height 29
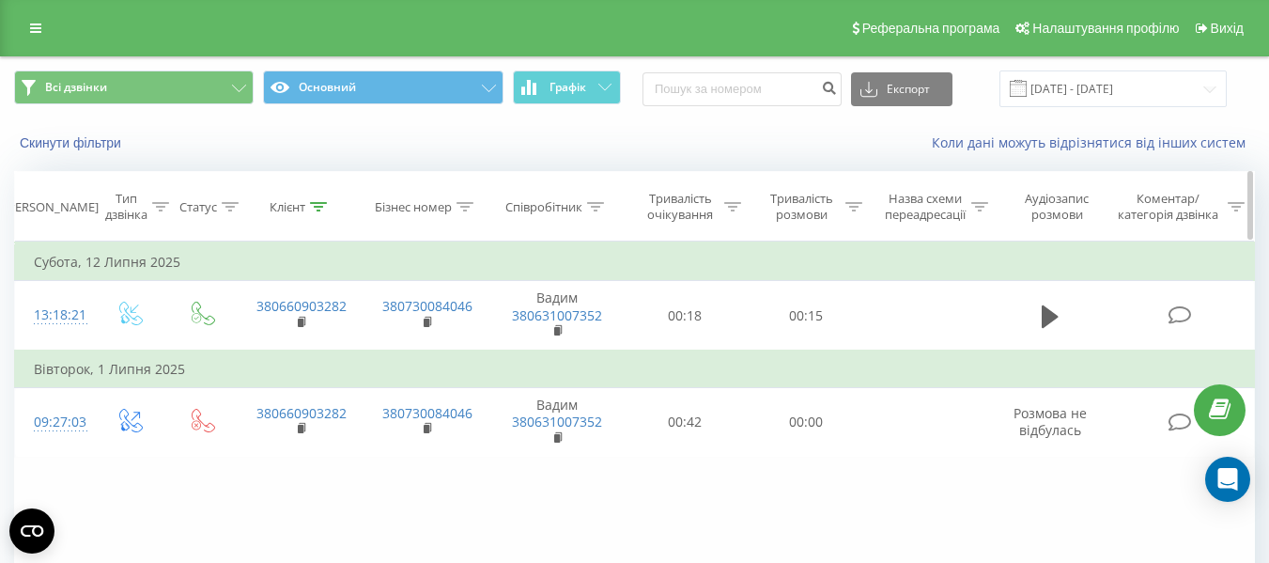
click at [318, 209] on icon at bounding box center [318, 206] width 17 height 9
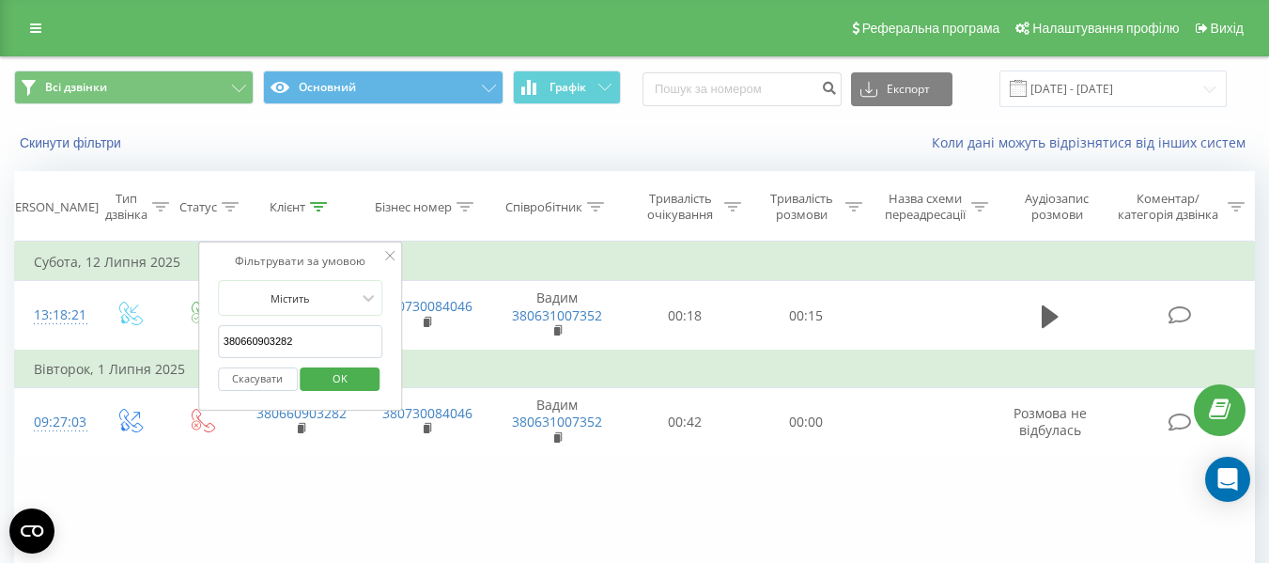
click at [329, 336] on input "380660903282" at bounding box center [300, 341] width 165 height 33
paste input "962000439"
click at [335, 380] on span "OK" at bounding box center [340, 377] width 53 height 29
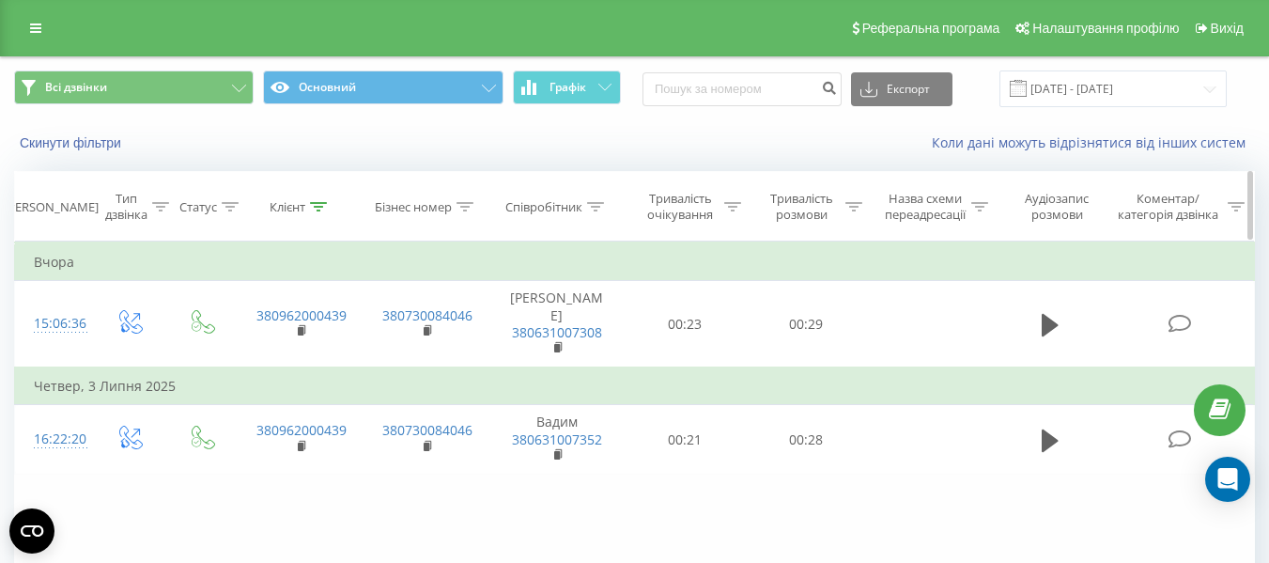
click at [316, 203] on icon at bounding box center [318, 206] width 17 height 9
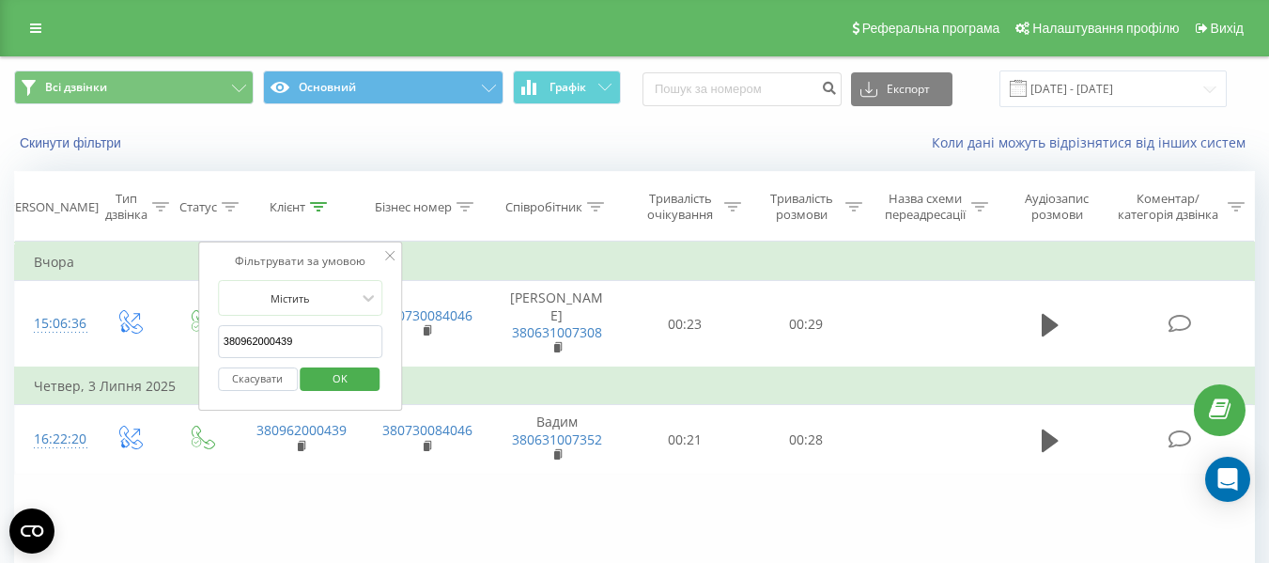
click at [299, 343] on input "380962000439" at bounding box center [300, 341] width 165 height 33
paste input "508091722"
click at [333, 383] on span "OK" at bounding box center [340, 377] width 53 height 29
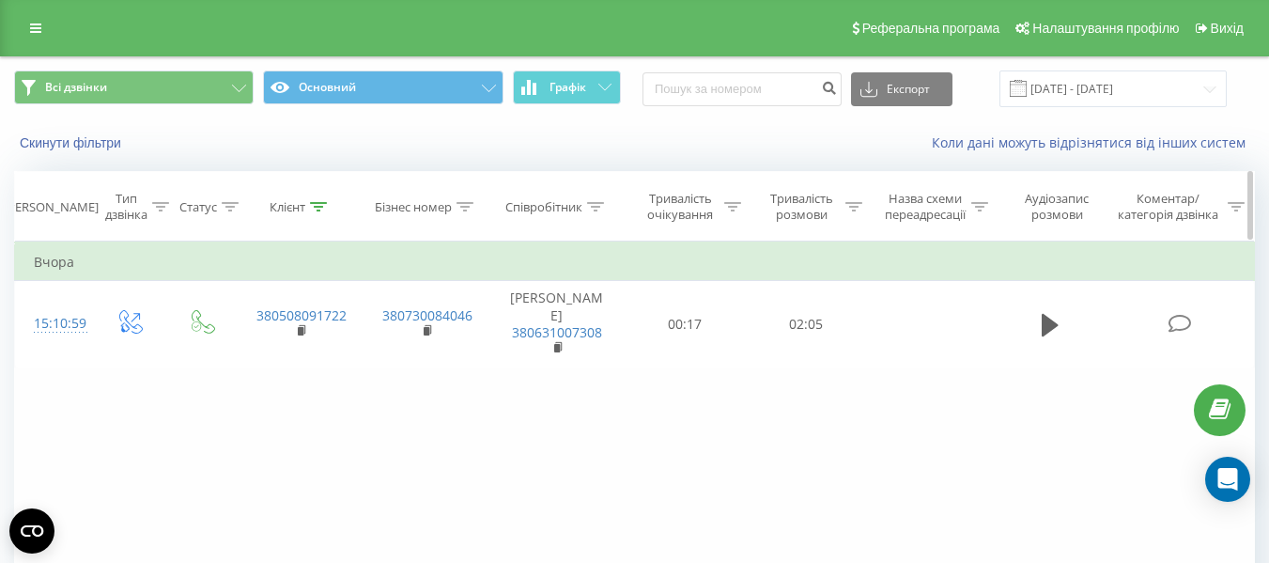
click at [322, 206] on icon at bounding box center [318, 206] width 17 height 9
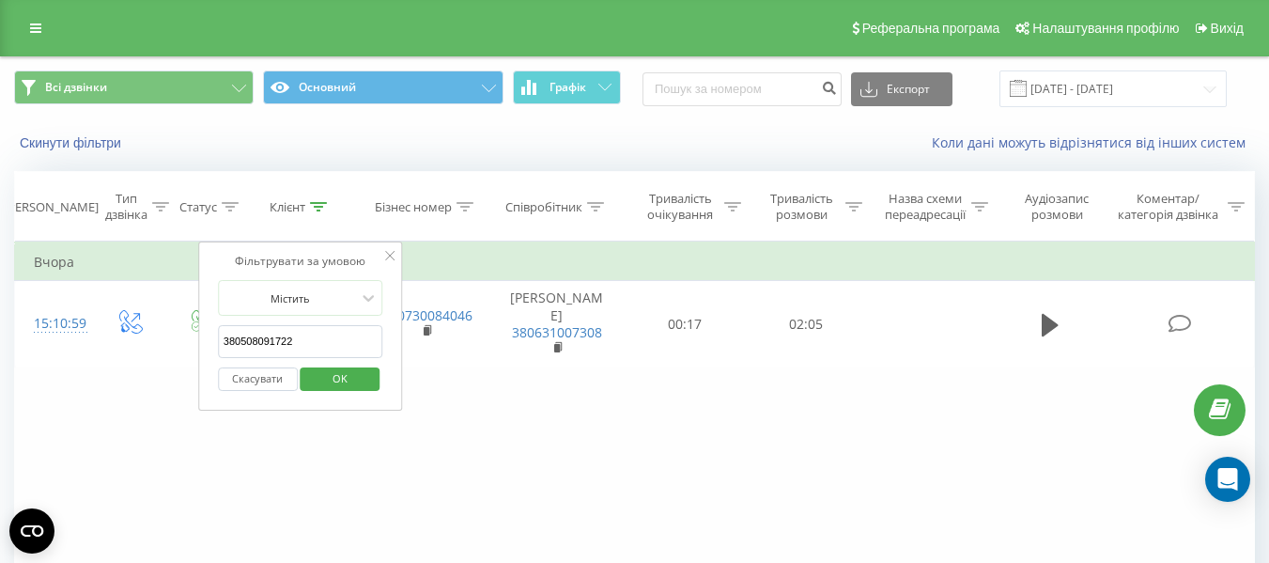
click at [296, 349] on input "380508091722" at bounding box center [300, 341] width 165 height 33
paste input "971892131"
click at [349, 373] on span "OK" at bounding box center [340, 377] width 53 height 29
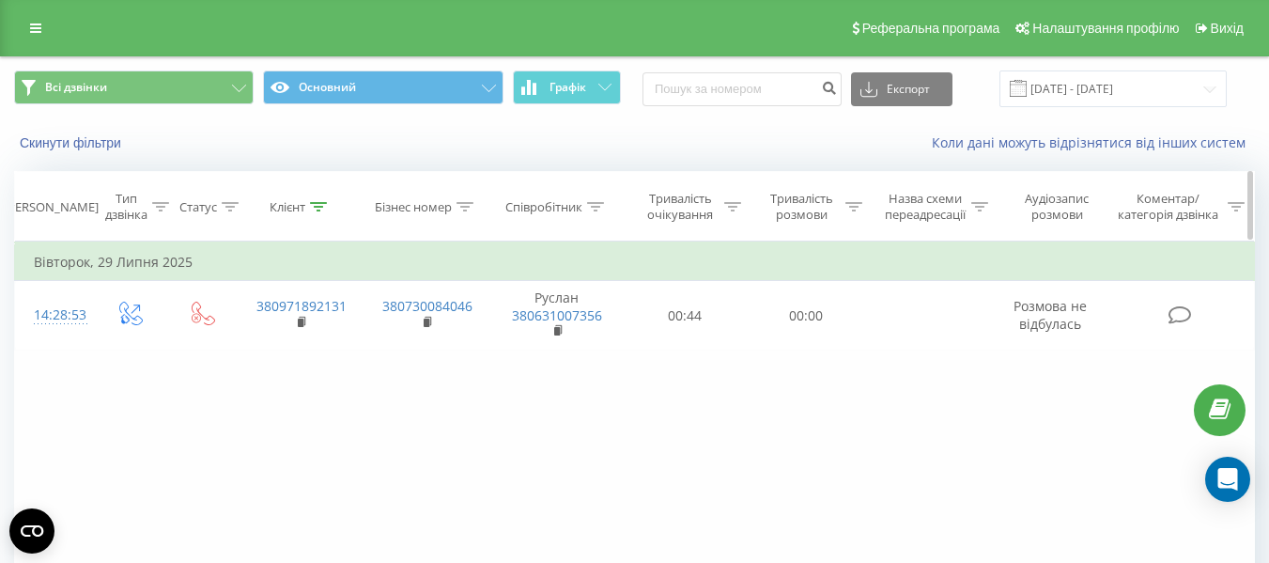
click at [314, 212] on div at bounding box center [318, 207] width 17 height 16
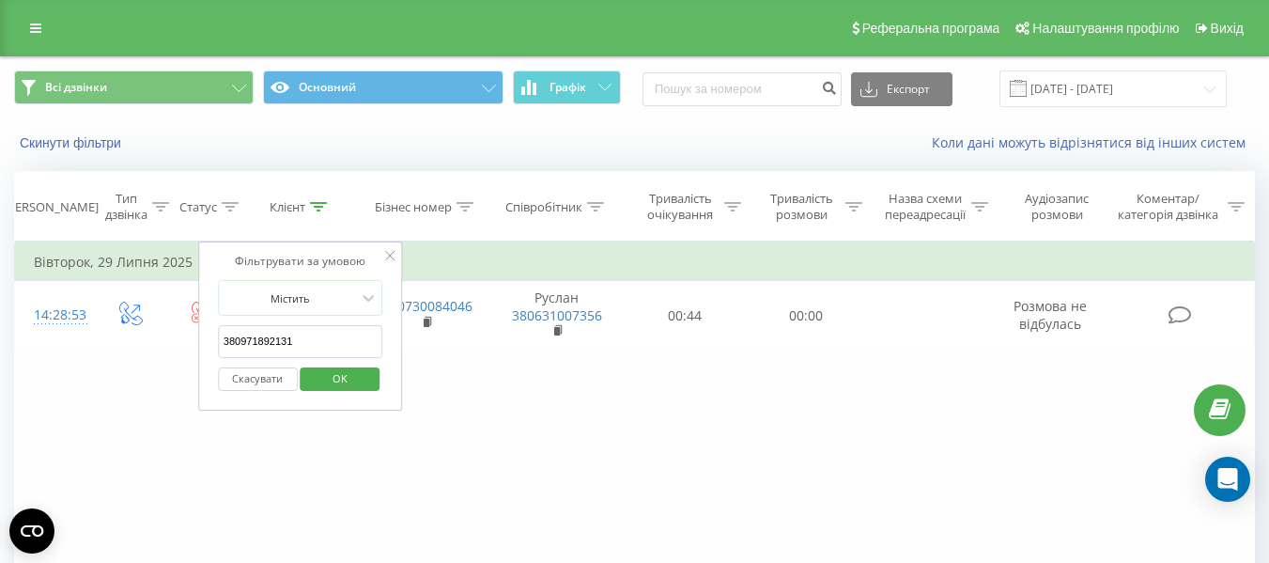
click at [313, 336] on input "380971892131" at bounding box center [300, 341] width 165 height 33
paste input "962000439"
click at [355, 383] on span "OK" at bounding box center [340, 377] width 53 height 29
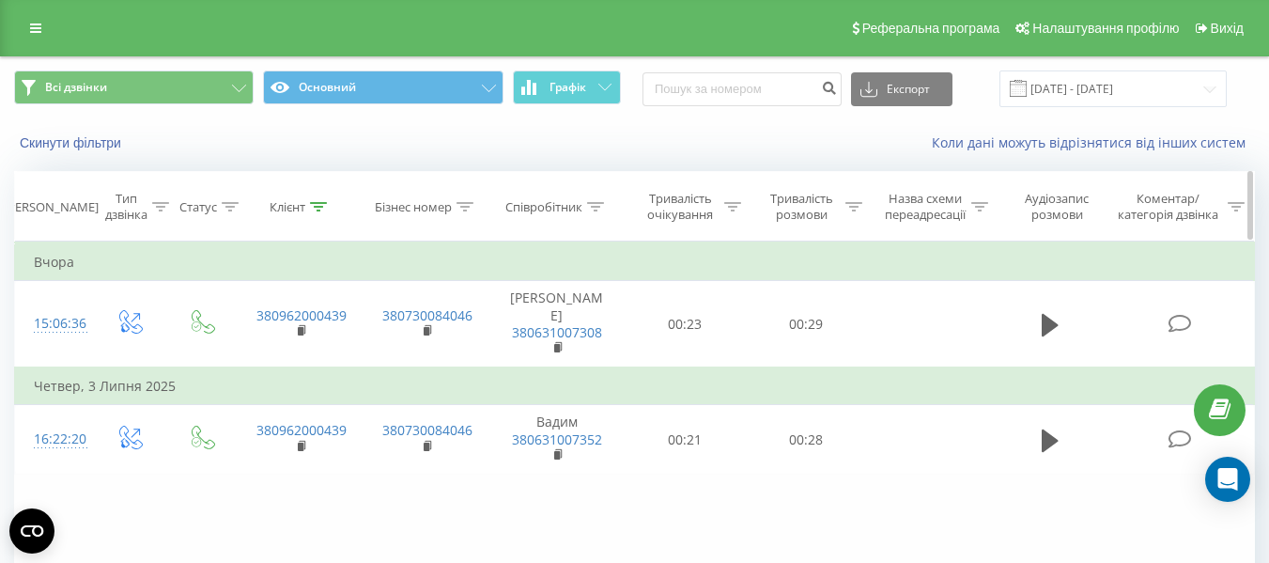
click at [325, 207] on icon at bounding box center [318, 206] width 17 height 9
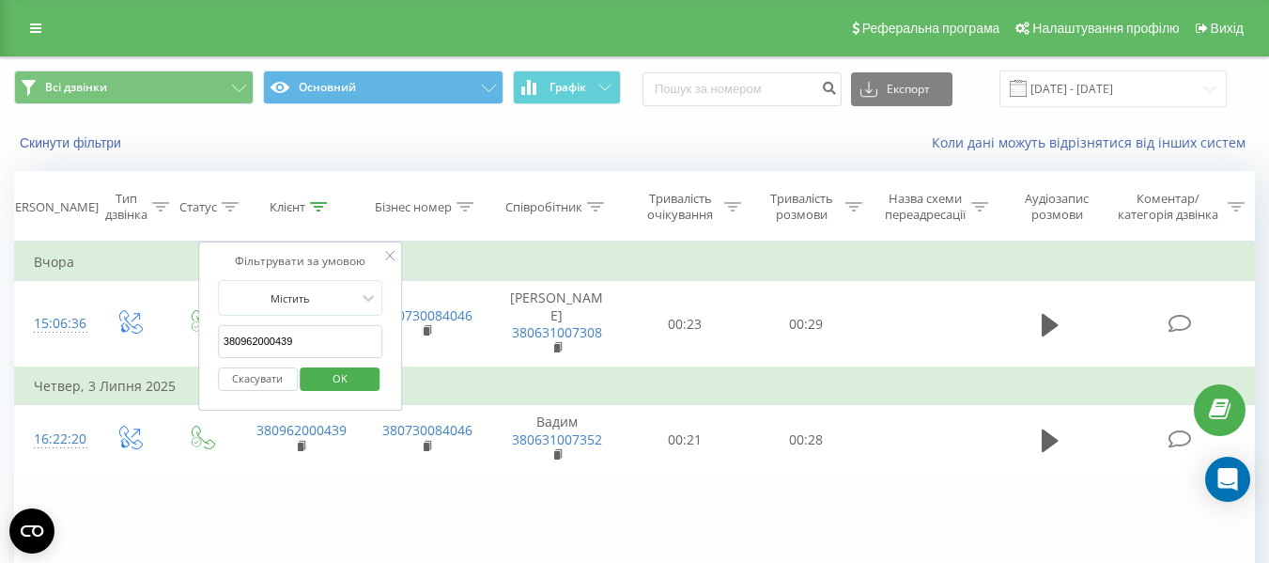
click at [352, 331] on input "380962000439" at bounding box center [300, 341] width 165 height 33
paste input "508091722"
click at [344, 380] on span "OK" at bounding box center [340, 377] width 53 height 29
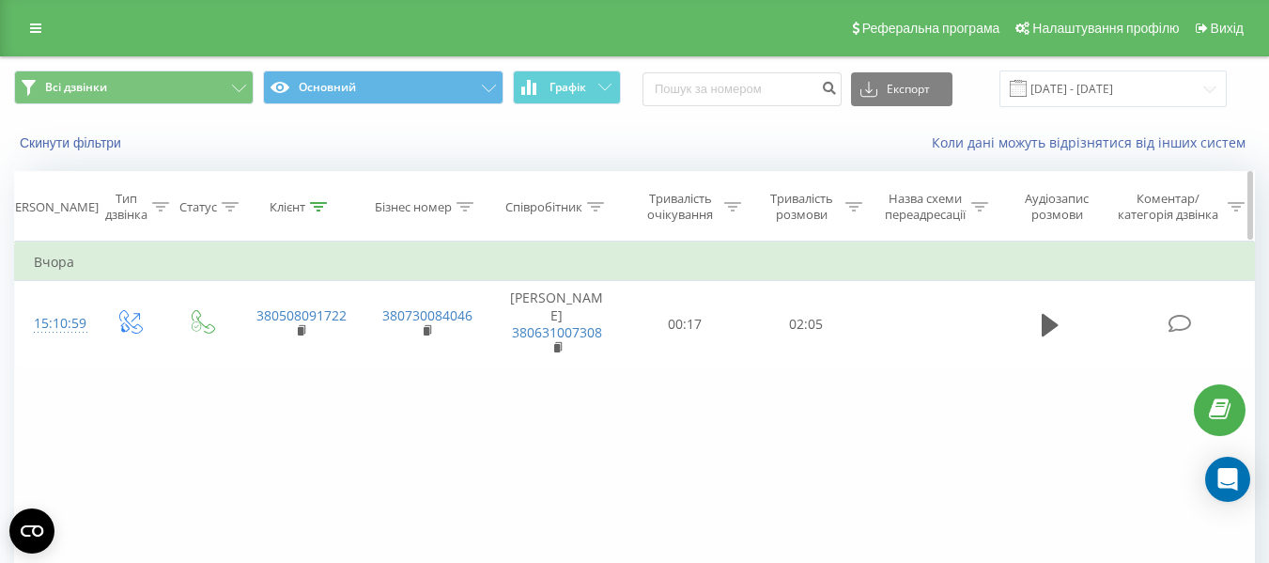
click at [316, 202] on icon at bounding box center [318, 206] width 17 height 9
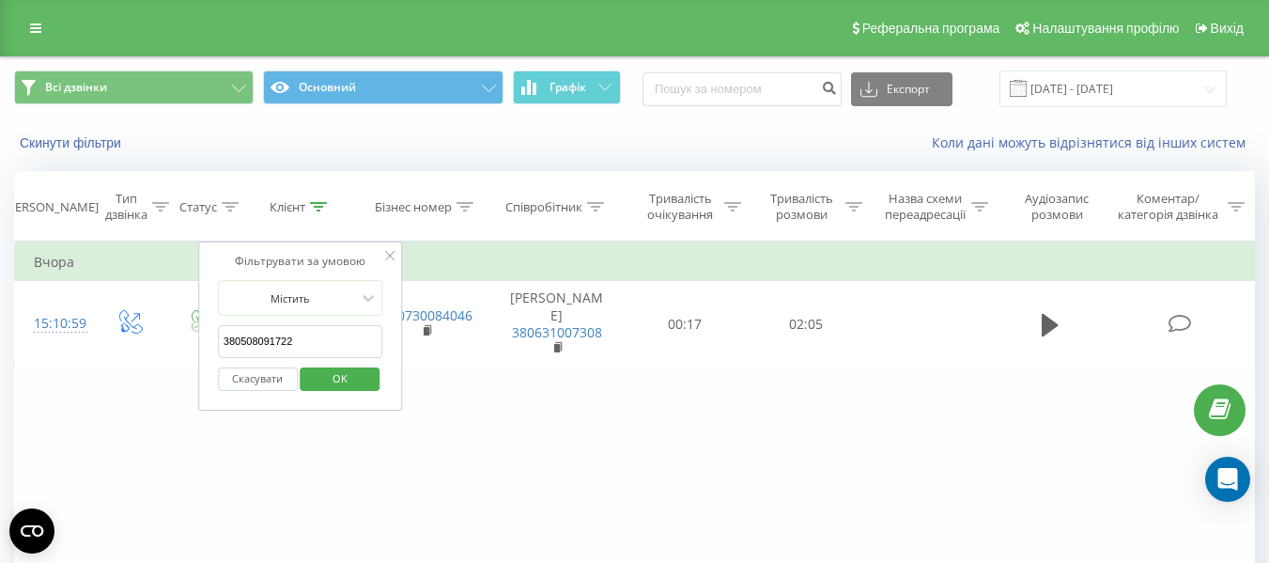
click at [338, 336] on input "380508091722" at bounding box center [300, 341] width 165 height 33
paste input "971892131"
click at [339, 374] on span "OK" at bounding box center [340, 377] width 53 height 29
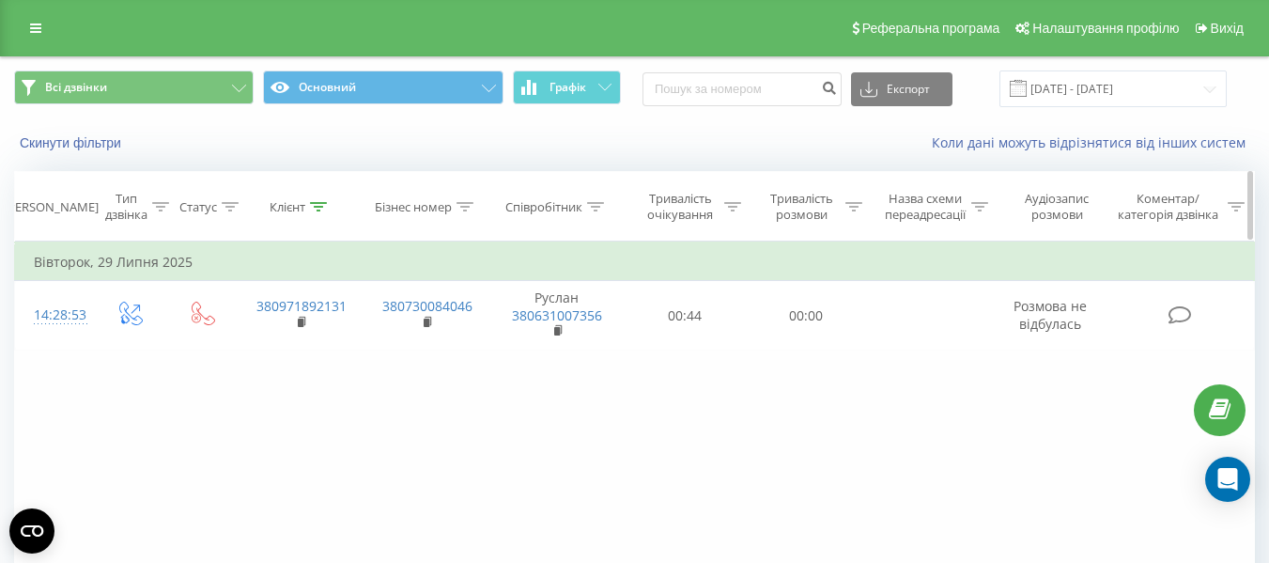
click at [315, 205] on icon at bounding box center [318, 206] width 17 height 9
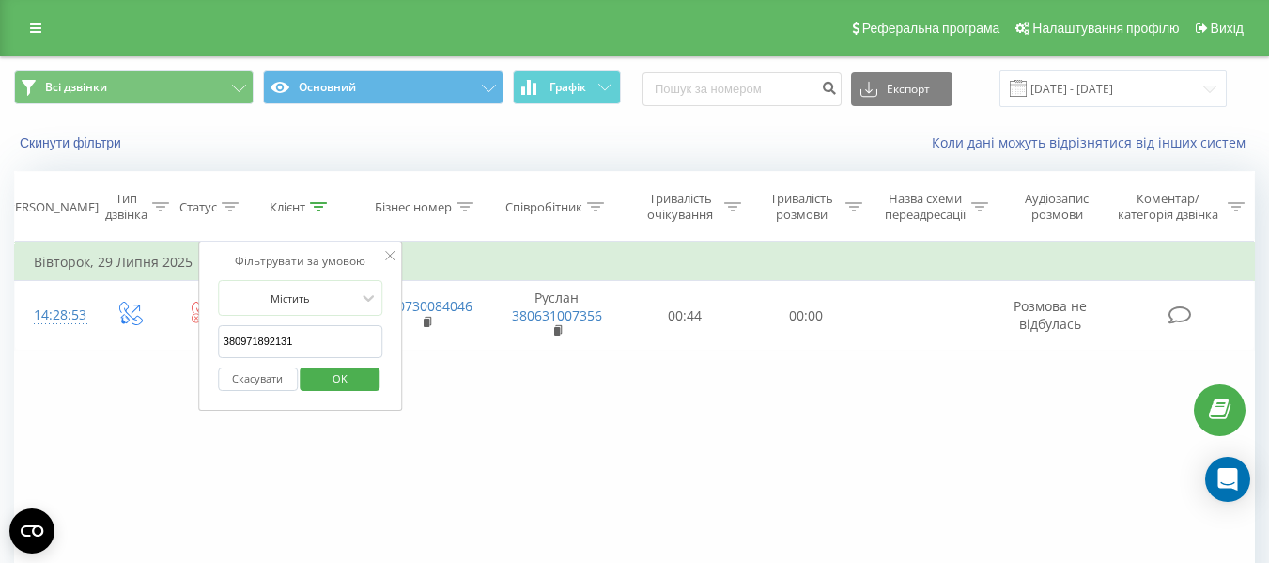
click at [314, 343] on input "380971892131" at bounding box center [300, 341] width 165 height 33
paste input "638128857"
click at [350, 376] on span "OK" at bounding box center [340, 377] width 53 height 29
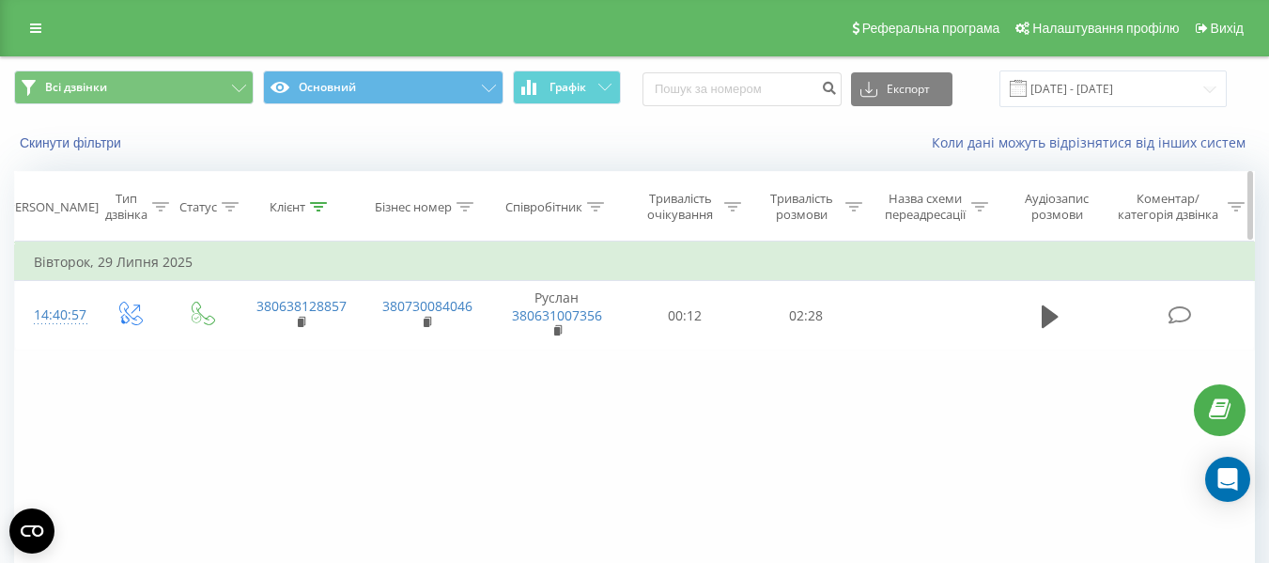
click at [323, 205] on icon at bounding box center [318, 206] width 17 height 9
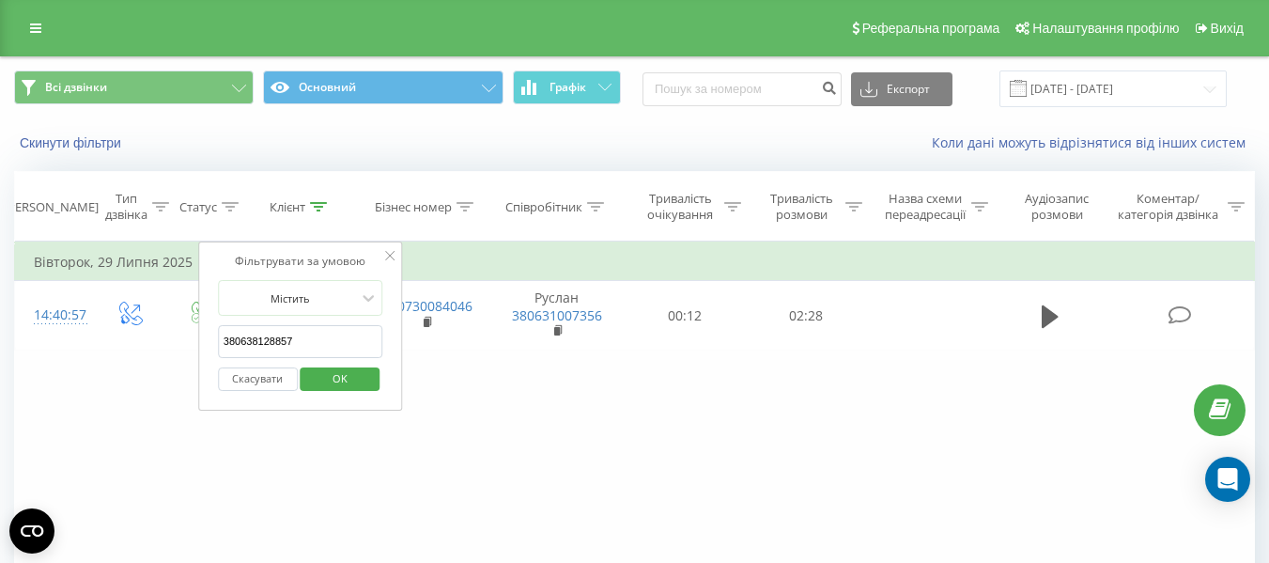
click at [330, 335] on input "380638128857" at bounding box center [300, 341] width 165 height 33
paste input "638128857"
click at [334, 377] on span "OK" at bounding box center [340, 377] width 53 height 29
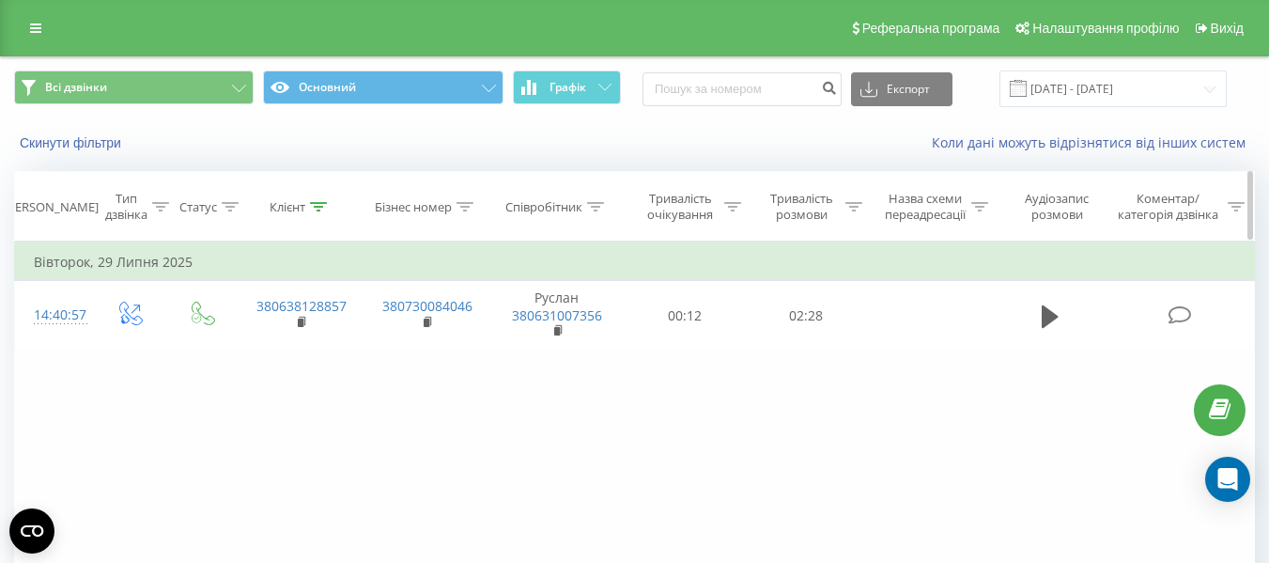
click at [317, 204] on icon at bounding box center [318, 206] width 17 height 9
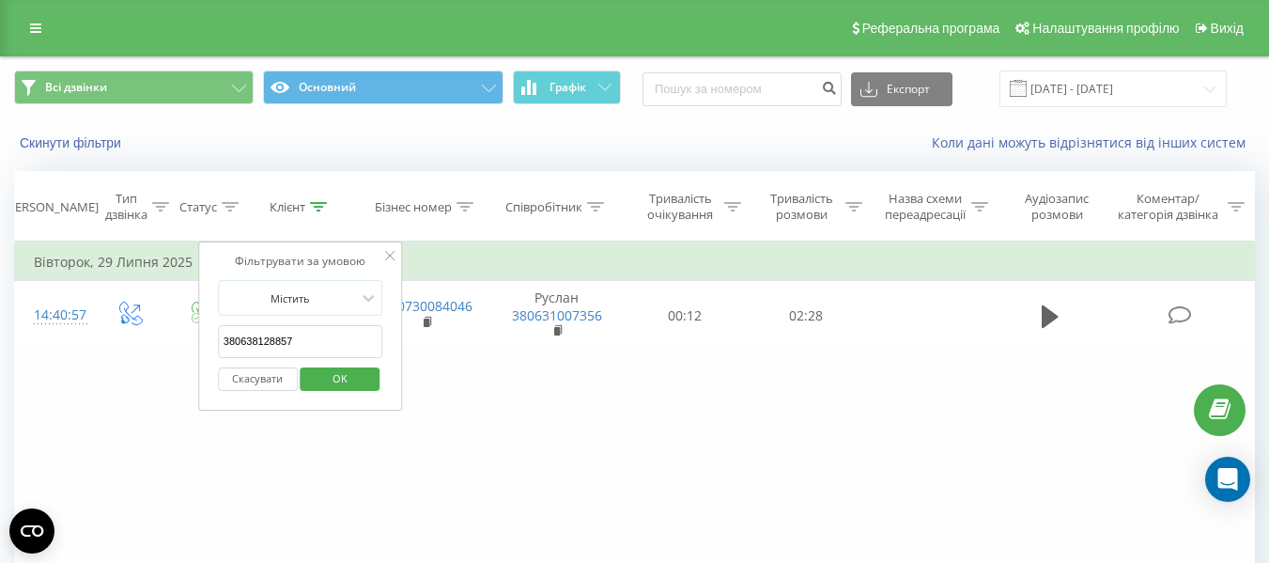
click at [343, 338] on input "380638128857" at bounding box center [300, 341] width 165 height 33
paste input "981254902"
click at [358, 378] on span "OK" at bounding box center [340, 377] width 53 height 29
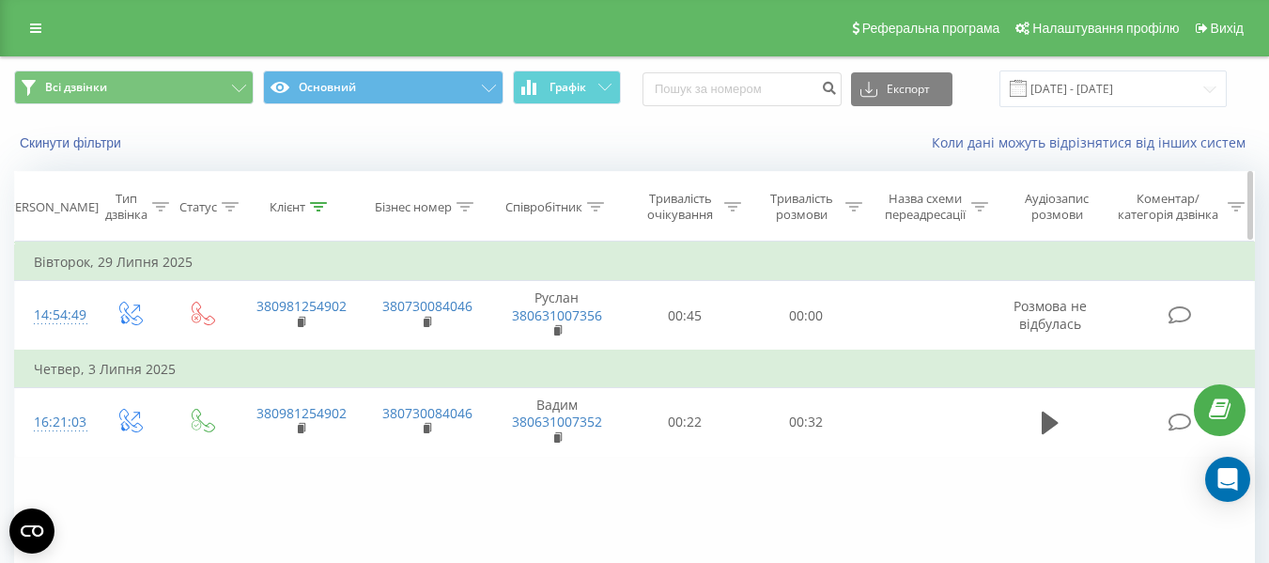
click at [305, 195] on th "Клієнт" at bounding box center [301, 206] width 126 height 69
click at [321, 208] on icon at bounding box center [318, 206] width 17 height 9
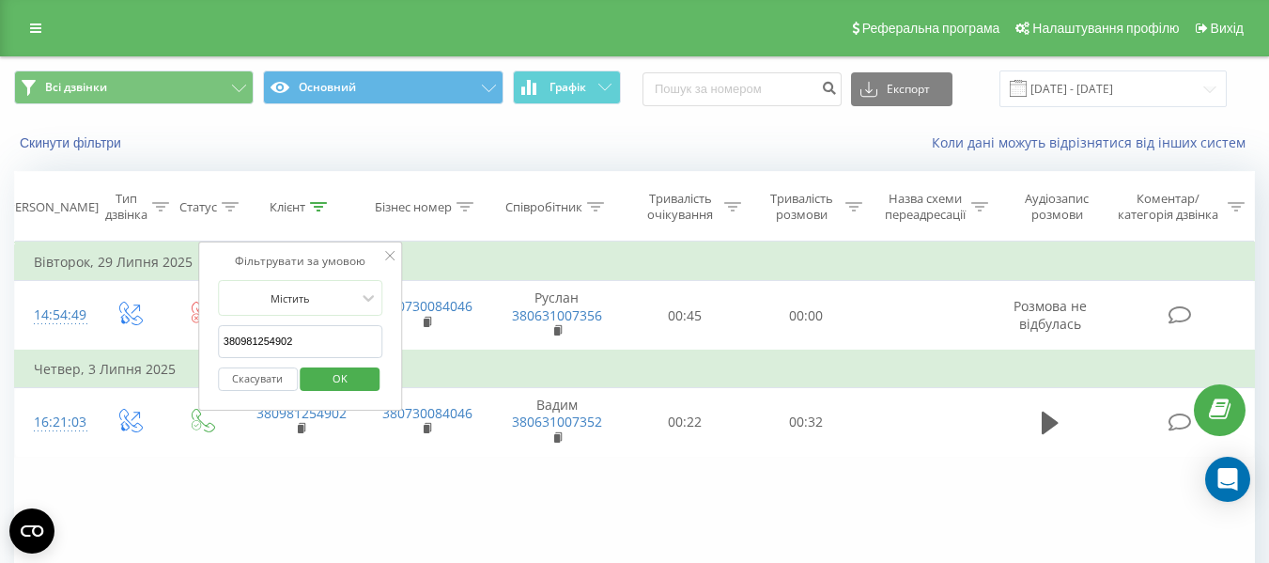
click at [313, 335] on input "380981254902" at bounding box center [300, 341] width 165 height 33
paste input "672721628"
type input "380672721628"
click at [348, 381] on span "OK" at bounding box center [340, 377] width 53 height 29
